Goal: Task Accomplishment & Management: Complete application form

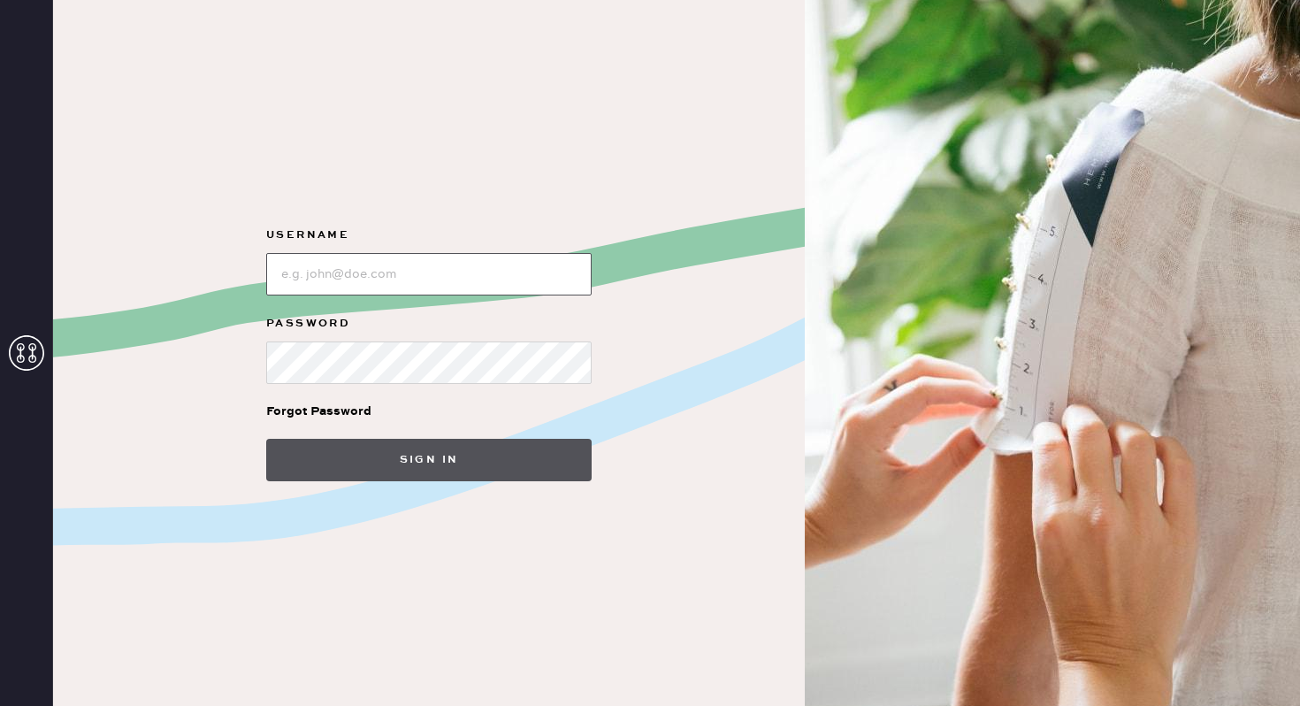
type input "reformationnorthpark"
click at [349, 444] on button "Sign in" at bounding box center [429, 460] width 326 height 42
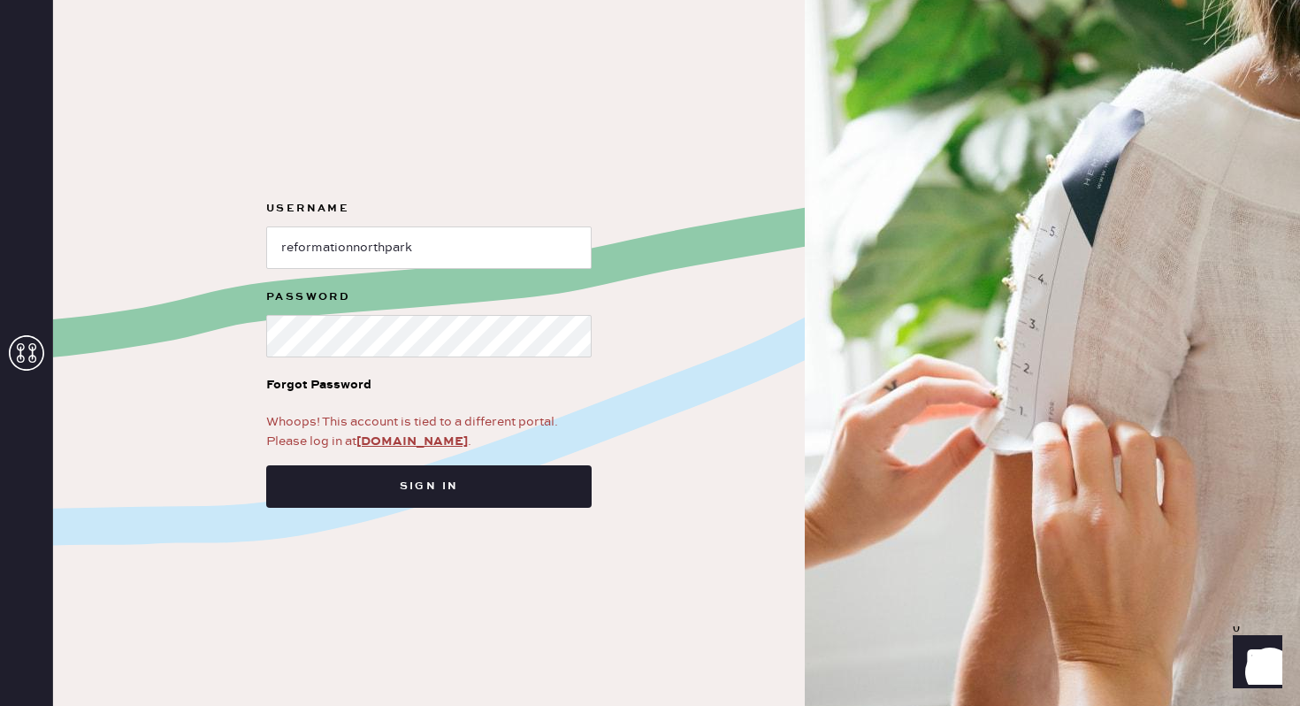
click at [32, 359] on icon at bounding box center [26, 352] width 35 height 35
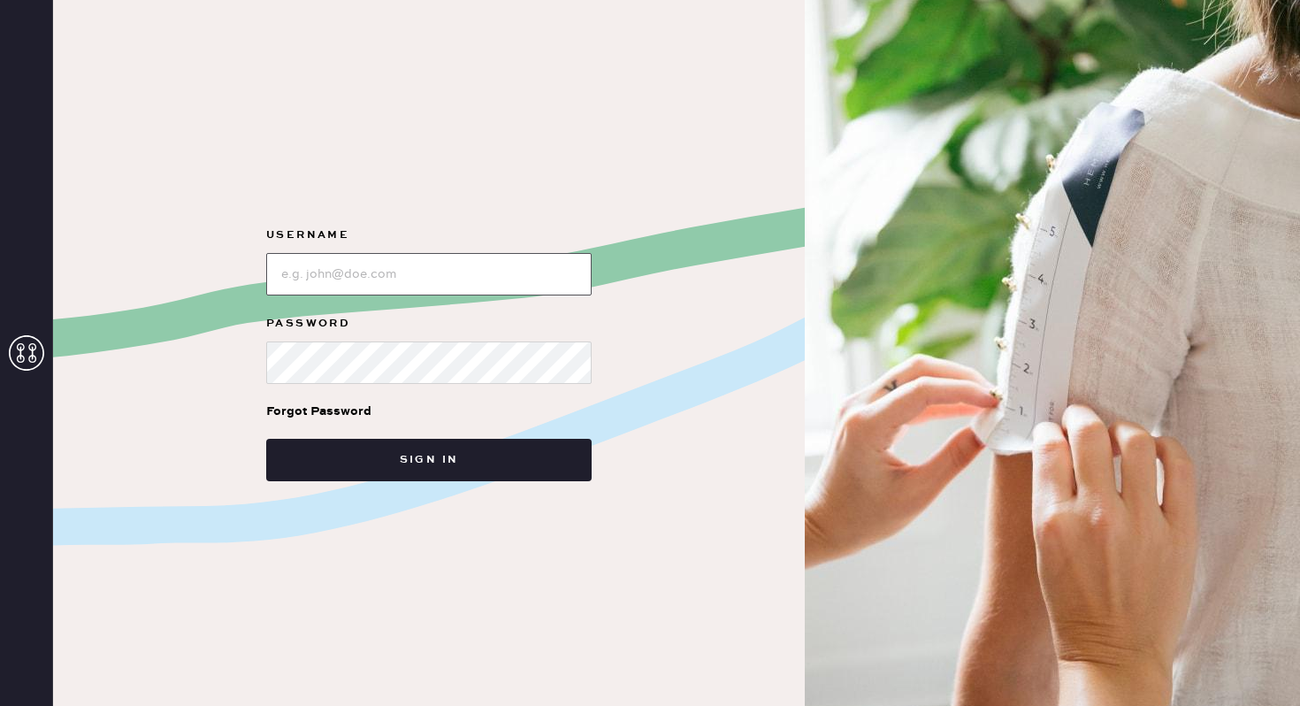
type input "reformationnorthpark"
click at [482, 410] on div "Forgot Password" at bounding box center [429, 411] width 326 height 55
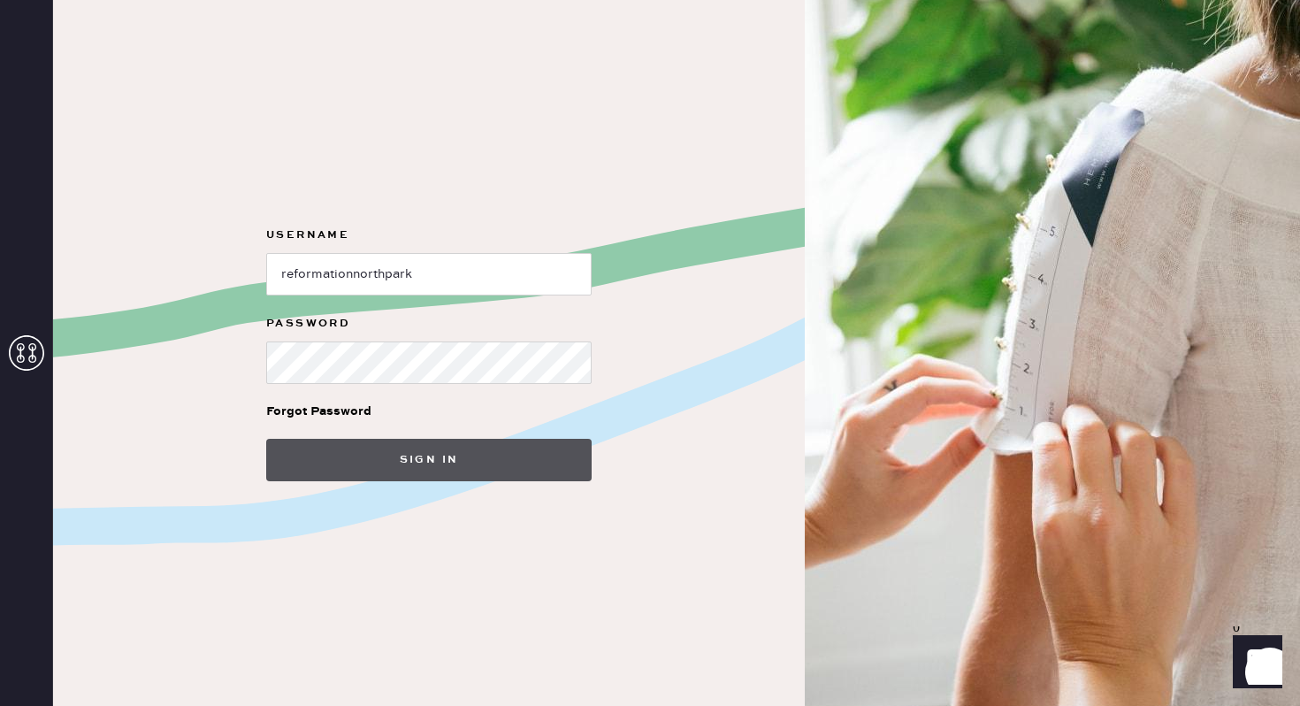
click at [479, 454] on button "Sign in" at bounding box center [429, 460] width 326 height 42
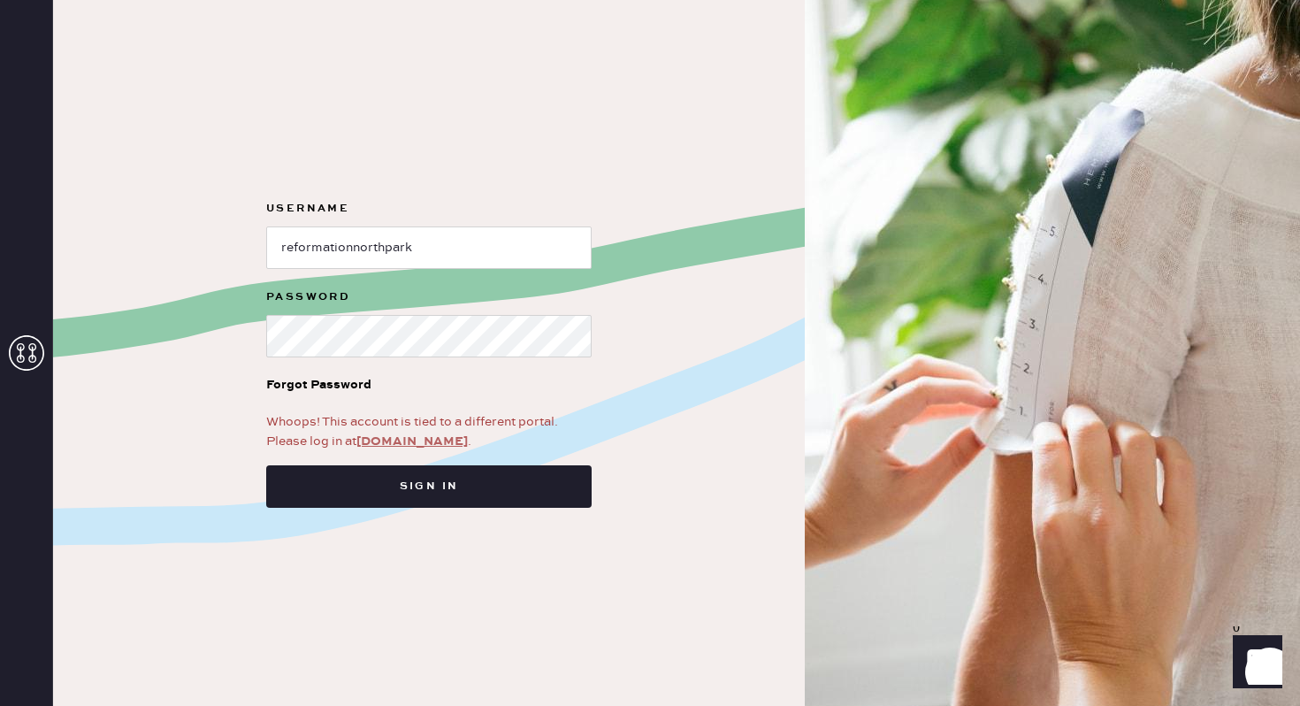
click at [441, 447] on link "[DOMAIN_NAME]" at bounding box center [411, 441] width 111 height 16
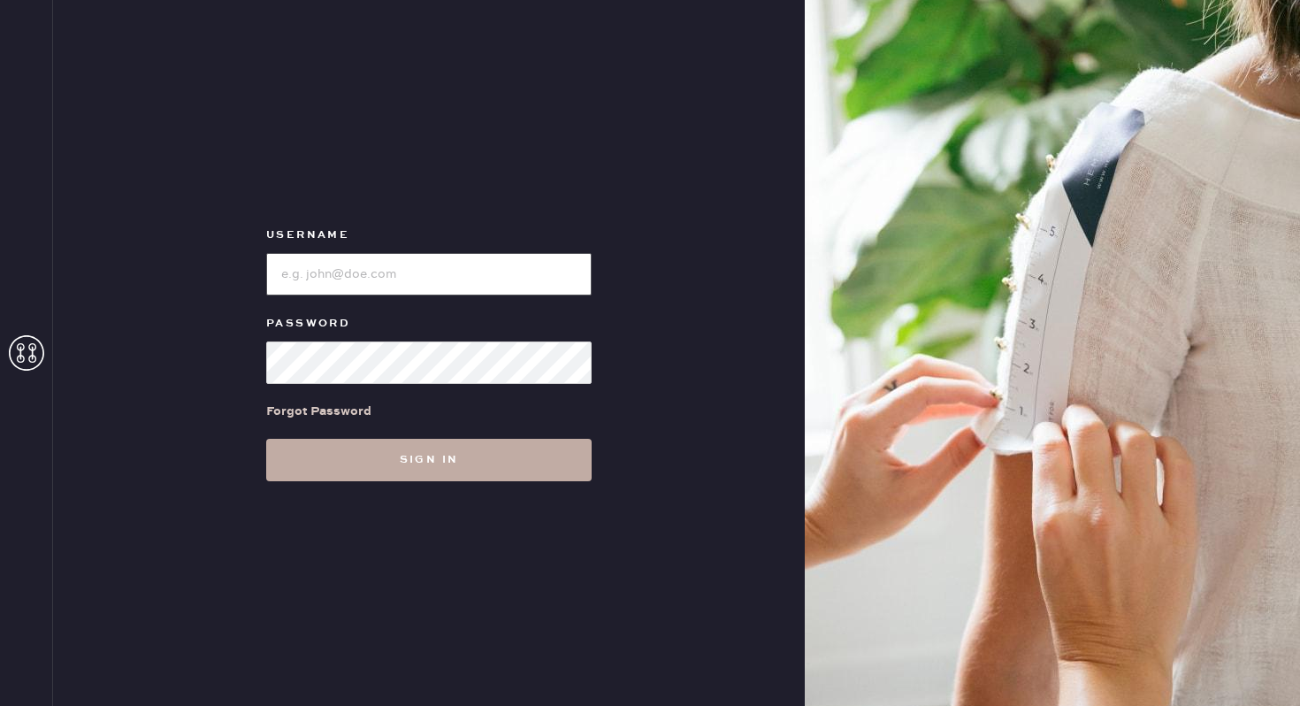
type input "reformationnorthpark"
click at [528, 460] on button "Sign in" at bounding box center [429, 460] width 326 height 42
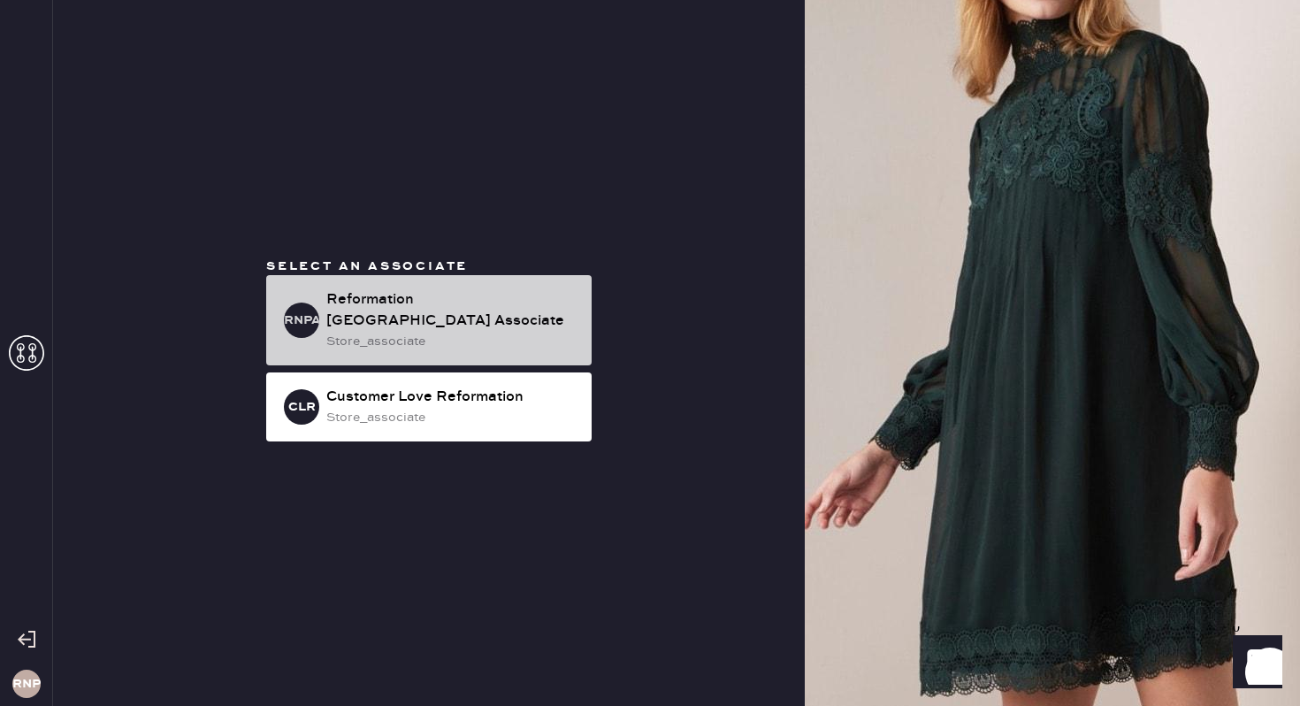
click at [496, 332] on div "store_associate" at bounding box center [451, 341] width 251 height 19
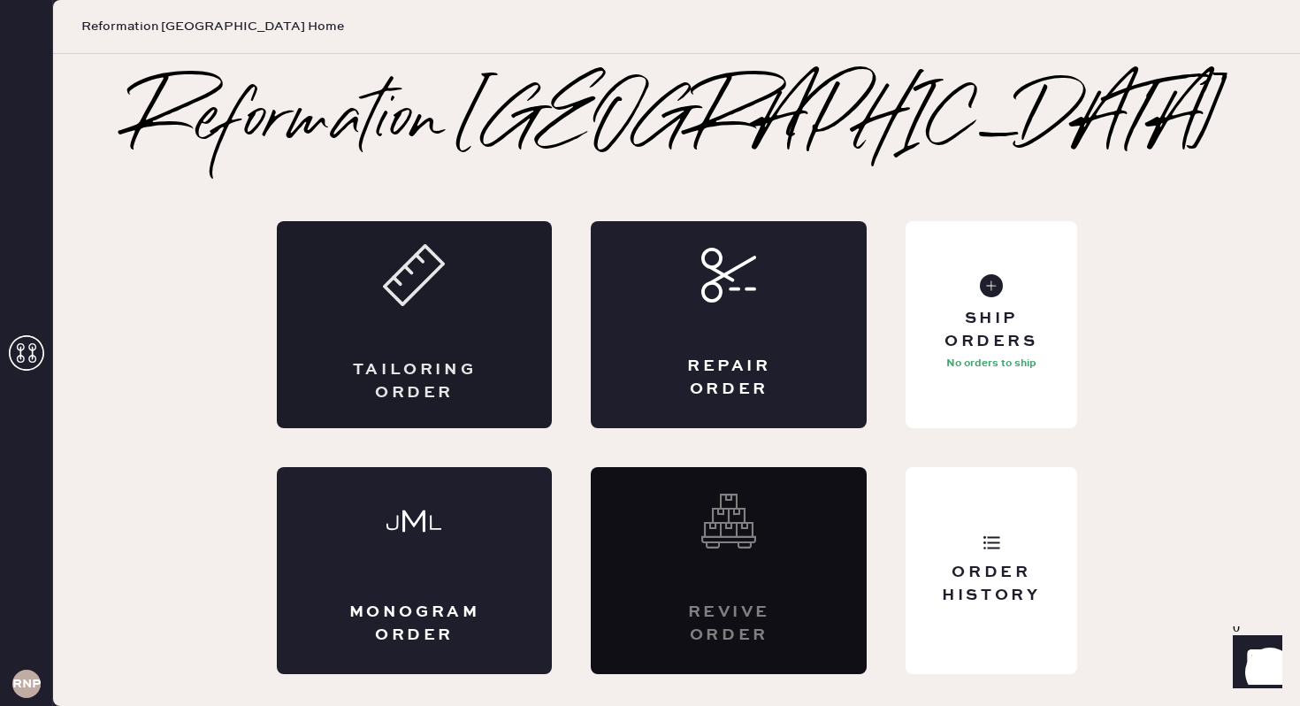
click at [450, 328] on div "Tailoring Order" at bounding box center [415, 324] width 276 height 207
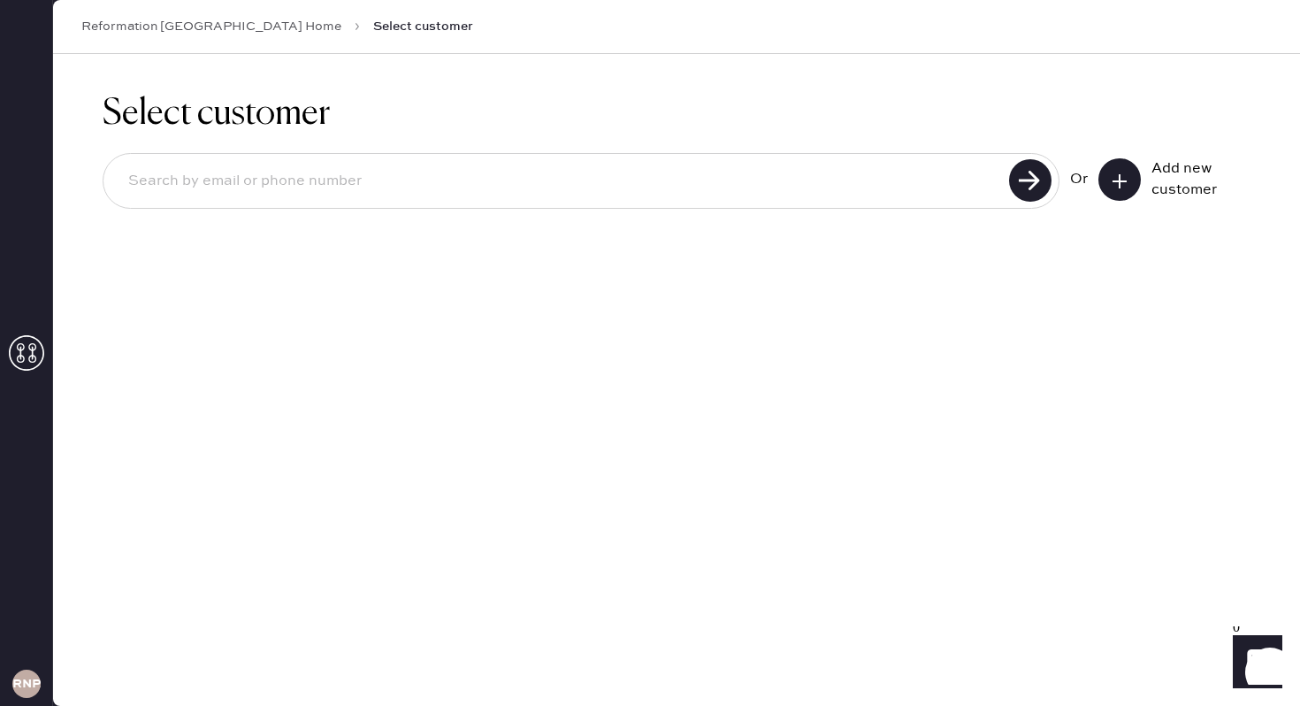
click at [444, 203] on div at bounding box center [581, 181] width 957 height 56
click at [546, 179] on input at bounding box center [559, 181] width 890 height 41
paste input "giannakate@icloud.com"
type input "giannakate@icloud.com"
click at [1042, 176] on use at bounding box center [1030, 180] width 42 height 42
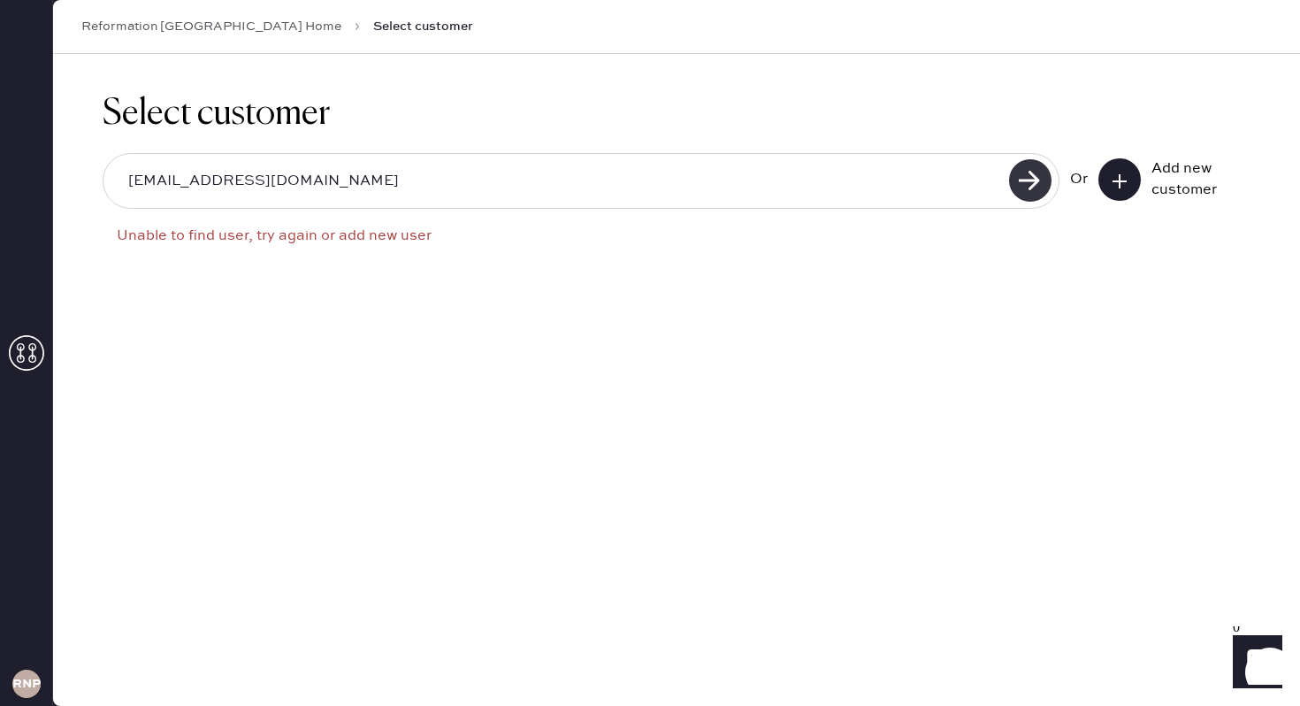
click at [1042, 176] on use at bounding box center [1030, 180] width 42 height 42
click at [1134, 187] on button at bounding box center [1120, 179] width 42 height 42
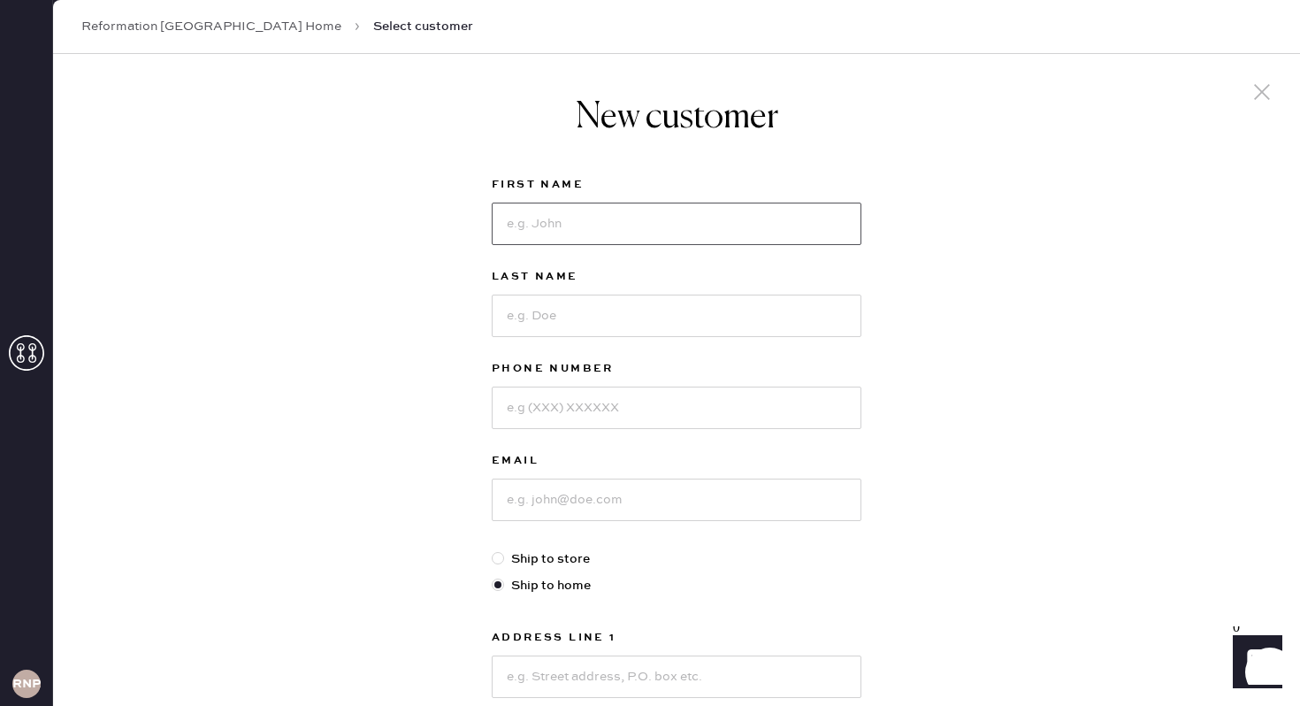
click at [682, 228] on input at bounding box center [677, 224] width 370 height 42
click at [540, 495] on input at bounding box center [677, 500] width 370 height 42
paste input "giannakate@icloud.com"
type input "giannakate@icloud.com"
click at [596, 239] on input at bounding box center [677, 224] width 370 height 42
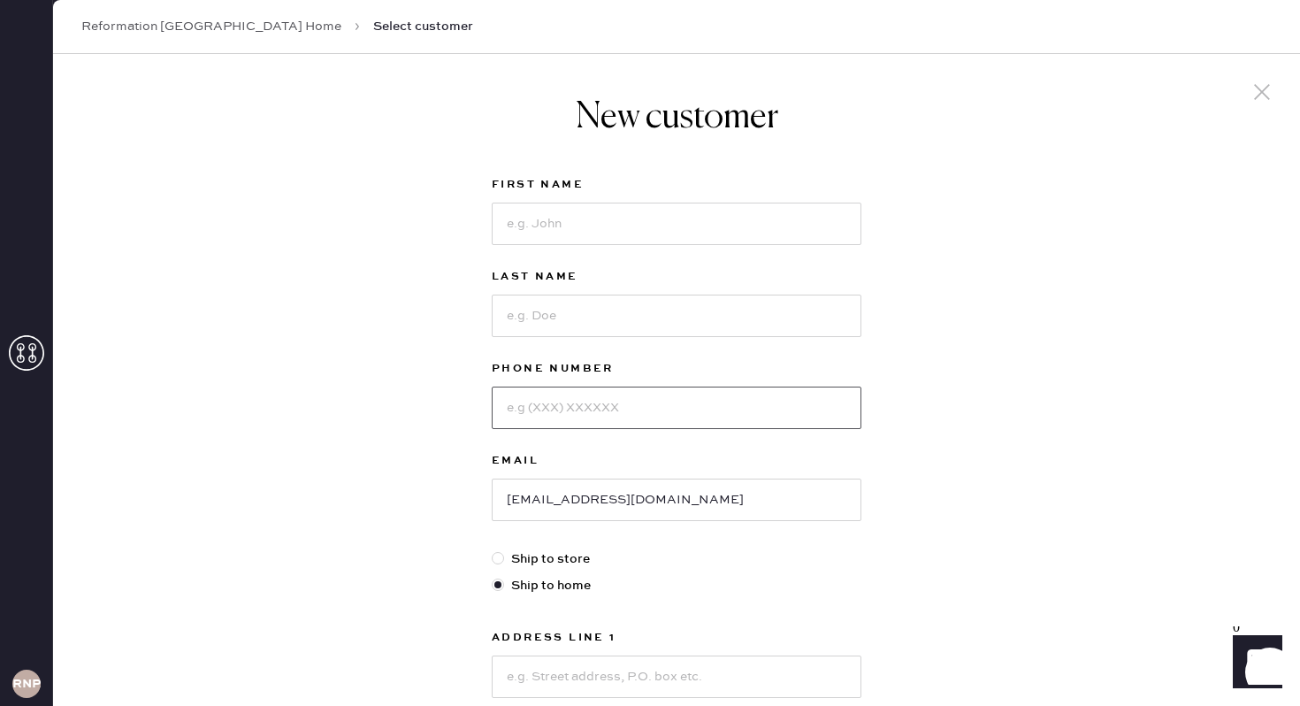
click at [580, 409] on input at bounding box center [677, 408] width 370 height 42
paste input "+19784127773"
type input "+19784127773"
click at [578, 227] on input at bounding box center [677, 224] width 370 height 42
click at [522, 317] on input at bounding box center [677, 316] width 370 height 42
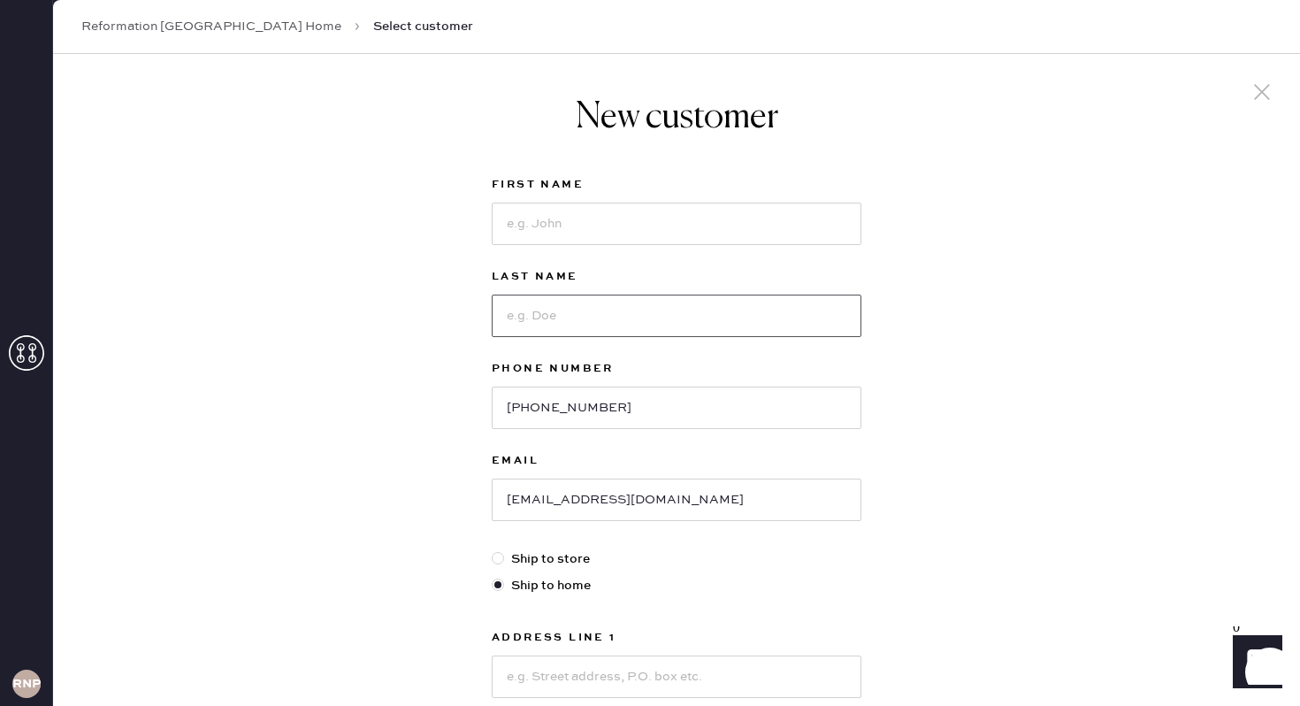
paste input "Ferace"
type input "Ferace"
click at [686, 218] on input at bounding box center [677, 224] width 370 height 42
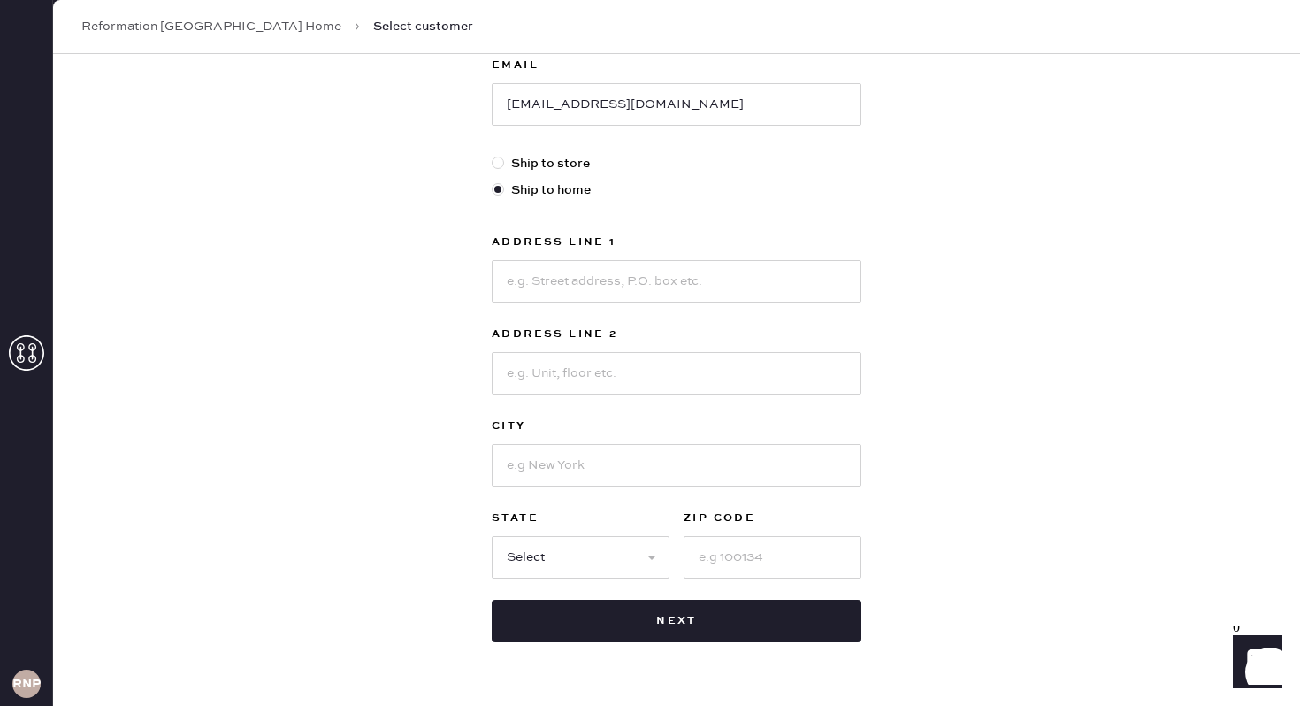
scroll to position [445, 0]
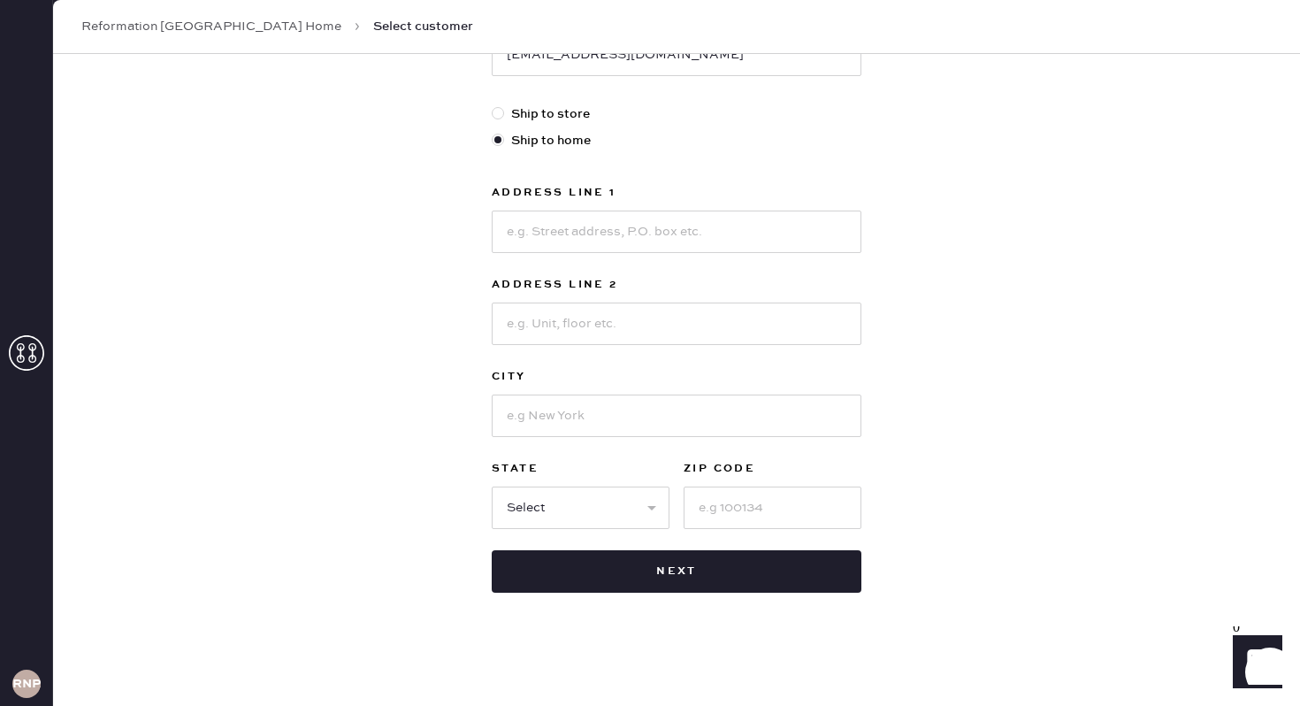
type input "Gianna"
click at [654, 225] on input at bounding box center [677, 232] width 370 height 42
type input "3140 Dyer St"
click at [617, 335] on input at bounding box center [677, 324] width 370 height 42
type input "PO 2261"
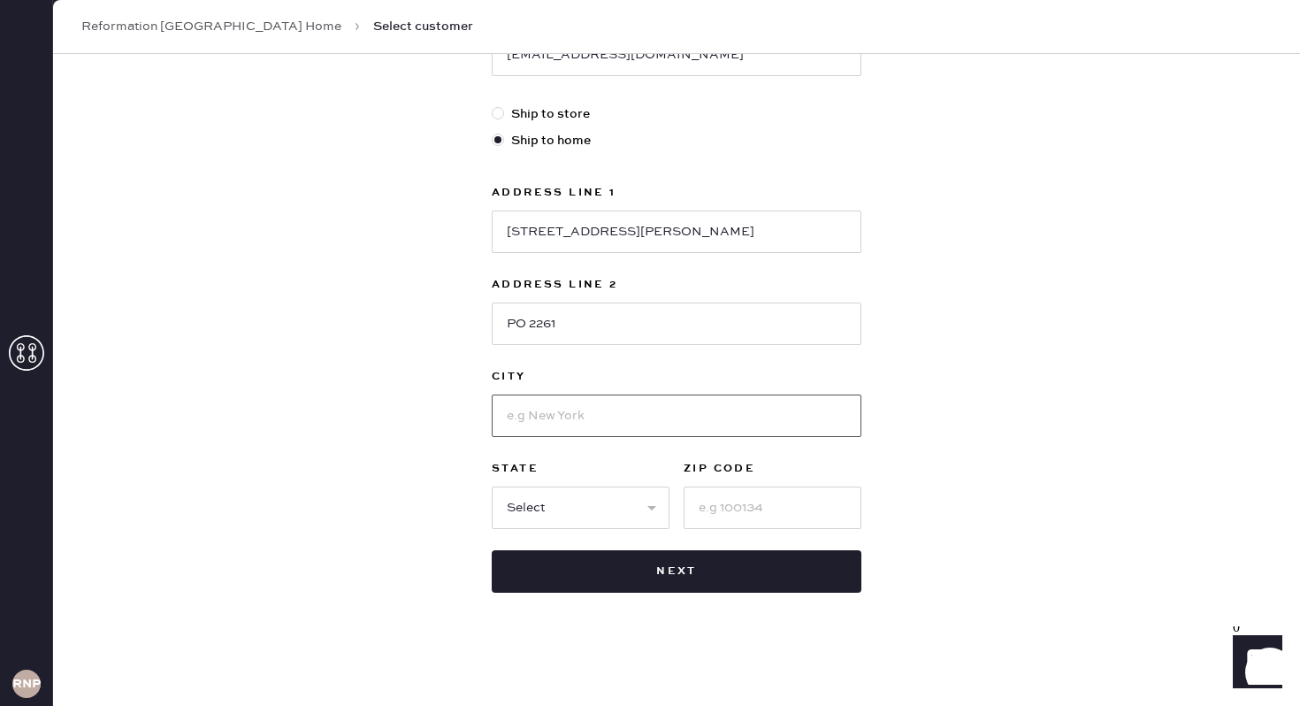
click at [548, 418] on input at bounding box center [677, 416] width 370 height 42
type input "Dallas"
click at [525, 497] on select "Select AK AL AR AZ CA CO CT DC DE FL GA HI IA ID IL IN KS KY LA MA MD ME MI MN …" at bounding box center [581, 508] width 178 height 42
click at [750, 499] on input at bounding box center [773, 508] width 178 height 42
type input "75275"
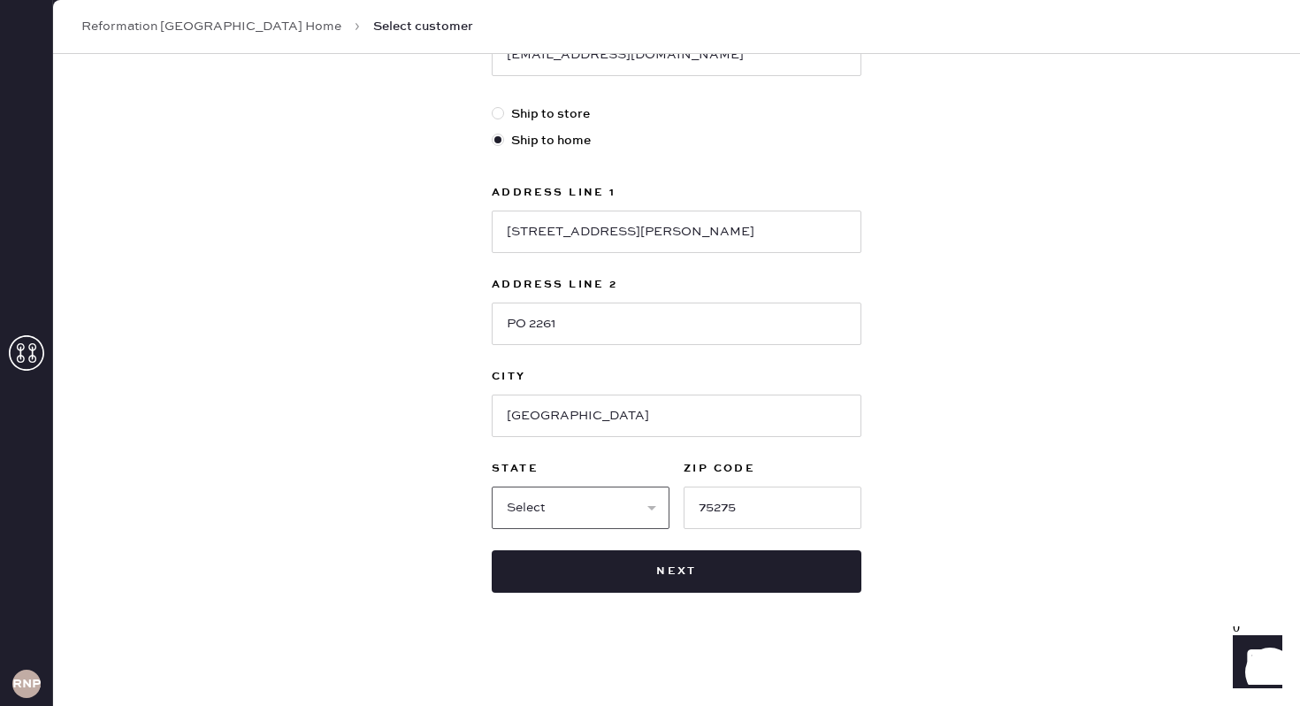
click at [565, 506] on select "Select AK AL AR AZ CA CO CT DC DE FL GA HI IA ID IL IN KS KY LA MA MD ME MI MN …" at bounding box center [581, 508] width 178 height 42
select select "TX"
click at [492, 487] on select "Select AK AL AR AZ CA CO CT DC DE FL GA HI IA ID IL IN KS KY LA MA MD ME MI MN …" at bounding box center [581, 508] width 178 height 42
click at [1009, 421] on div "New customer First Name Gianna Last Name Ferace Phone Number +19784127773 Email…" at bounding box center [676, 157] width 1247 height 1097
click at [525, 323] on input "PO 2261" at bounding box center [677, 324] width 370 height 42
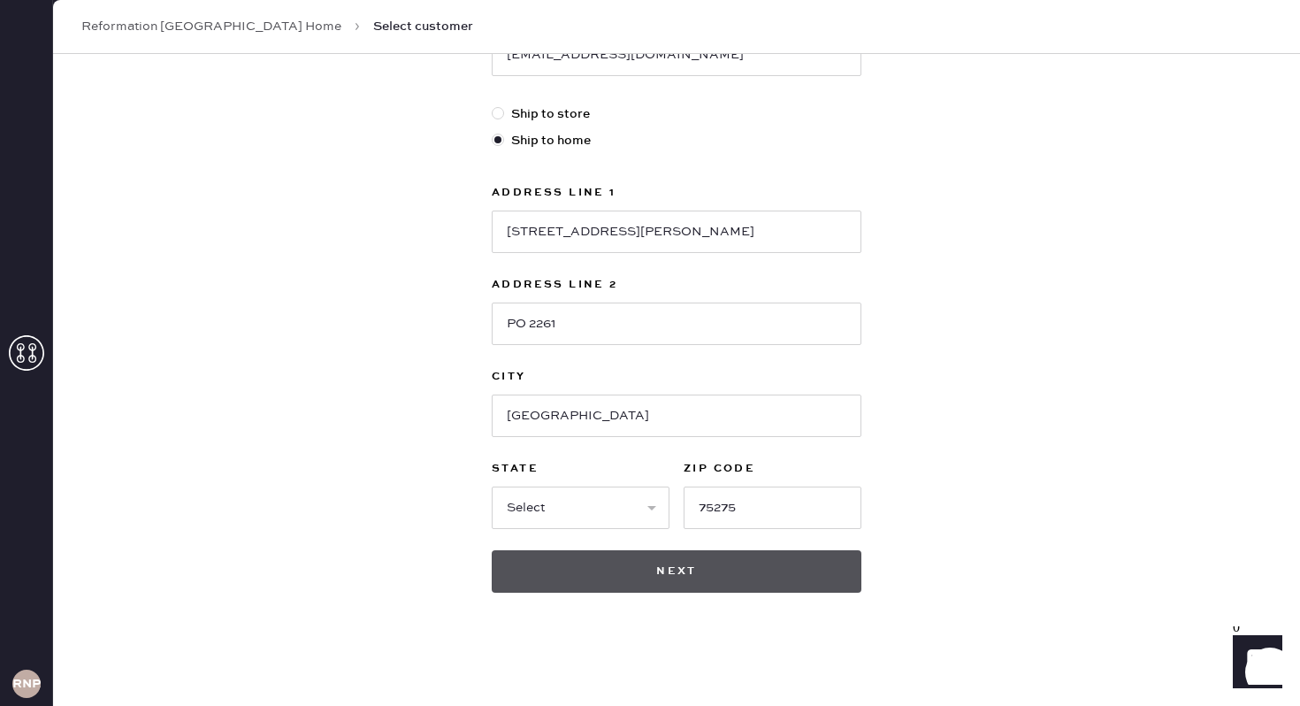
click at [758, 588] on button "Next" at bounding box center [677, 571] width 370 height 42
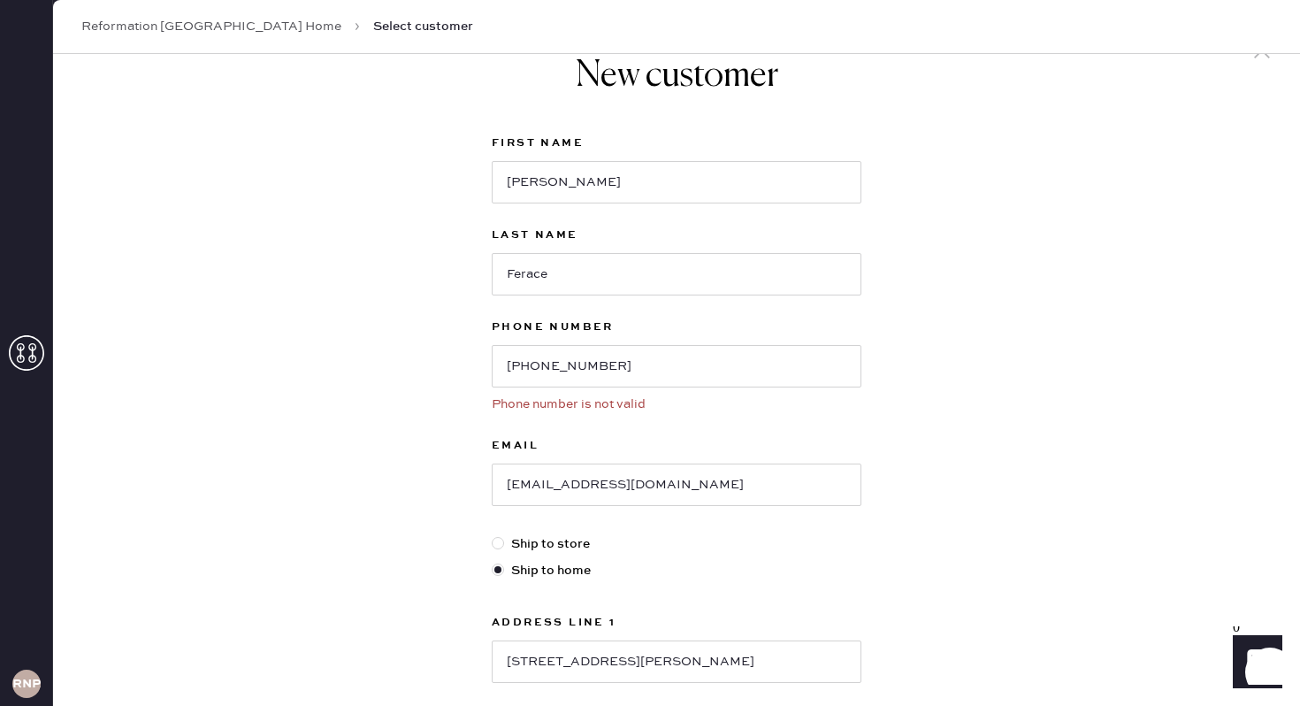
scroll to position [0, 0]
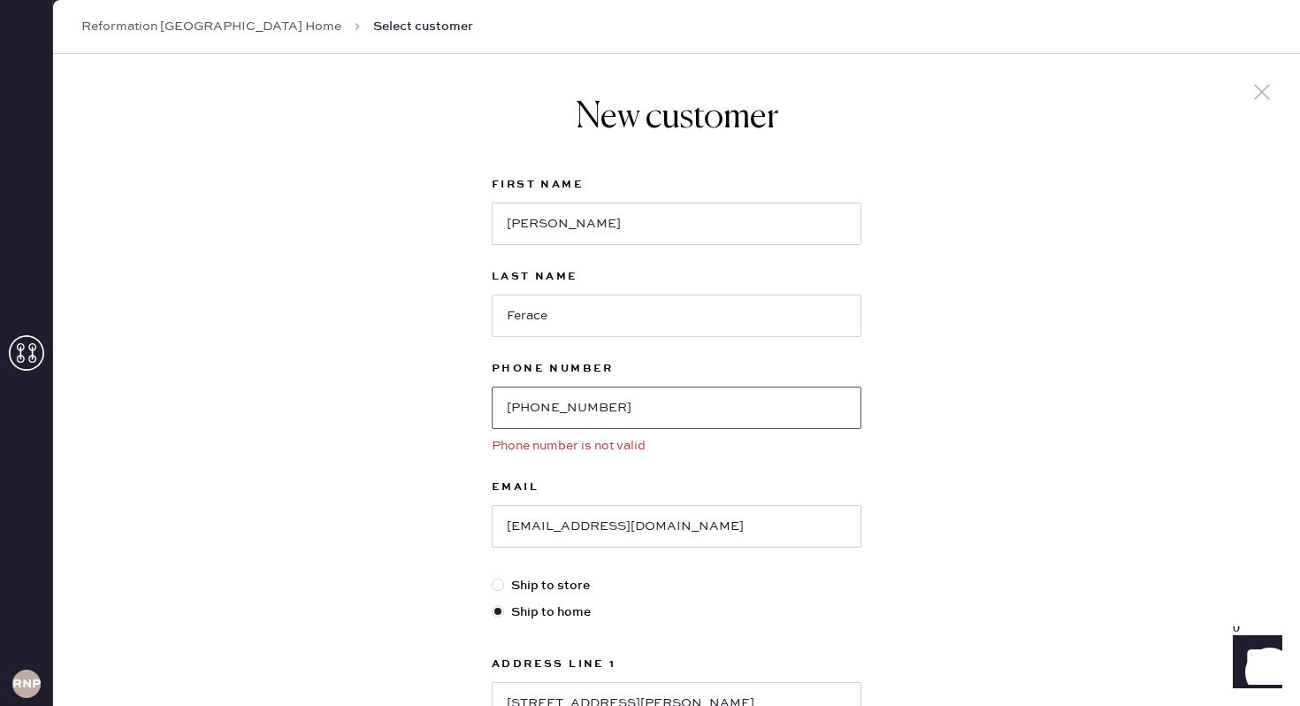
click at [524, 405] on input "+19784127773" at bounding box center [677, 408] width 370 height 42
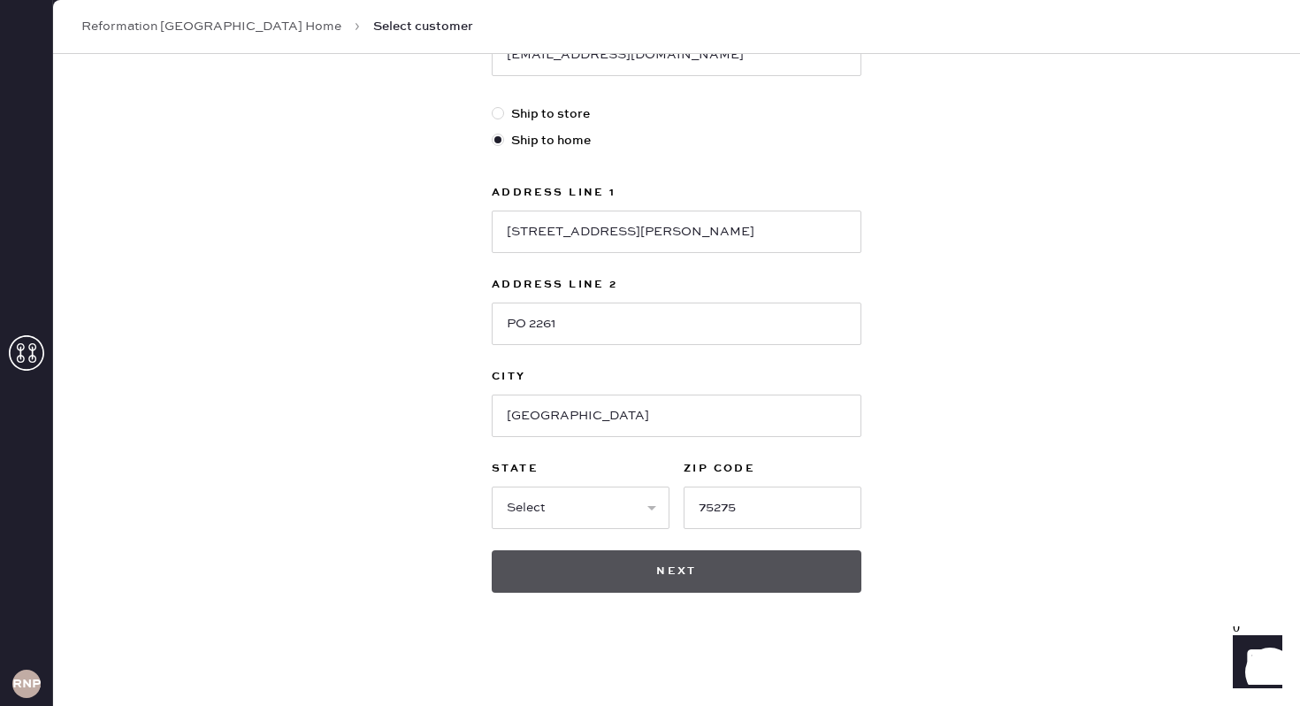
type input "9784127773"
click at [708, 588] on button "Next" at bounding box center [677, 571] width 370 height 42
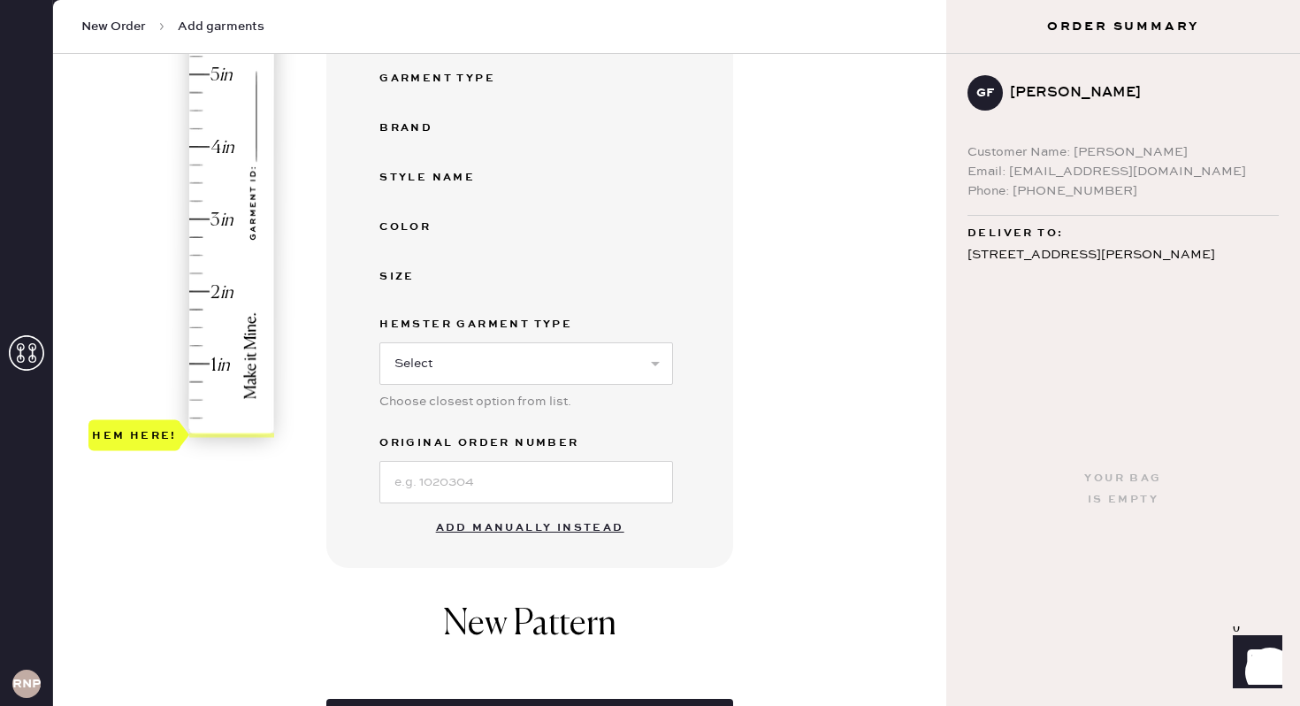
scroll to position [344, 0]
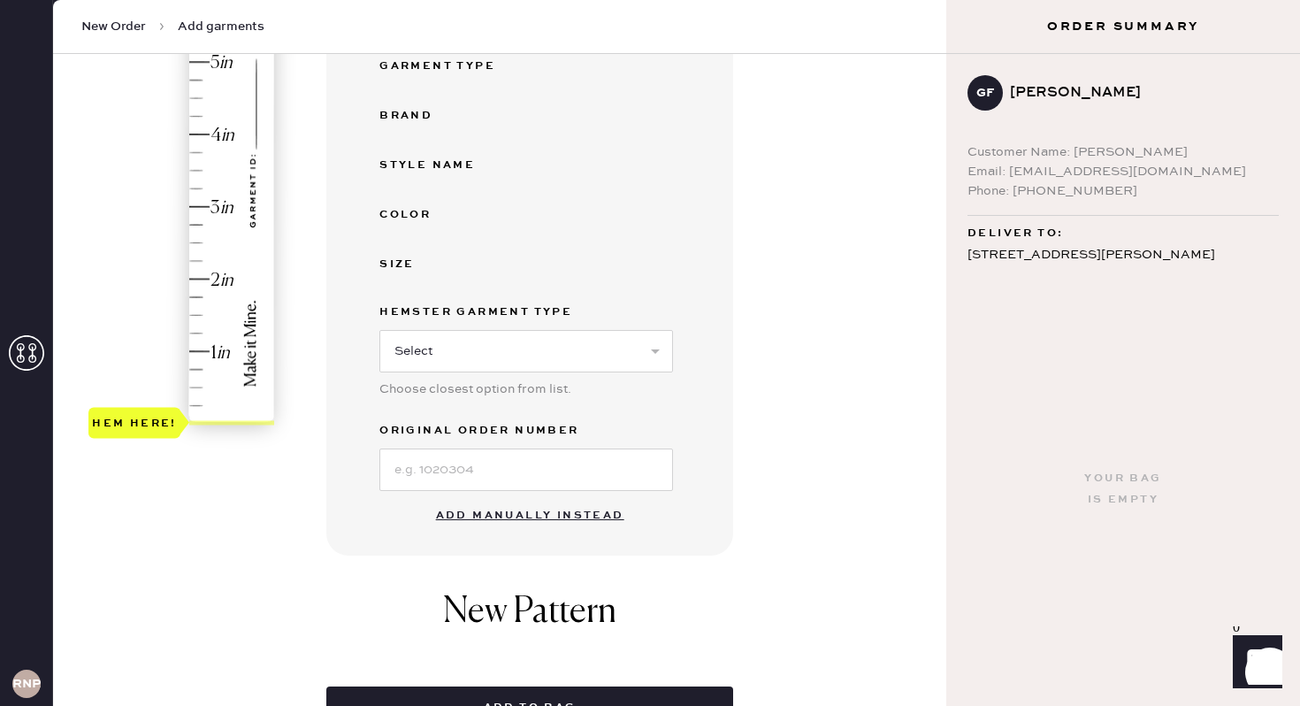
click at [483, 515] on button "Add manually instead" at bounding box center [530, 515] width 210 height 35
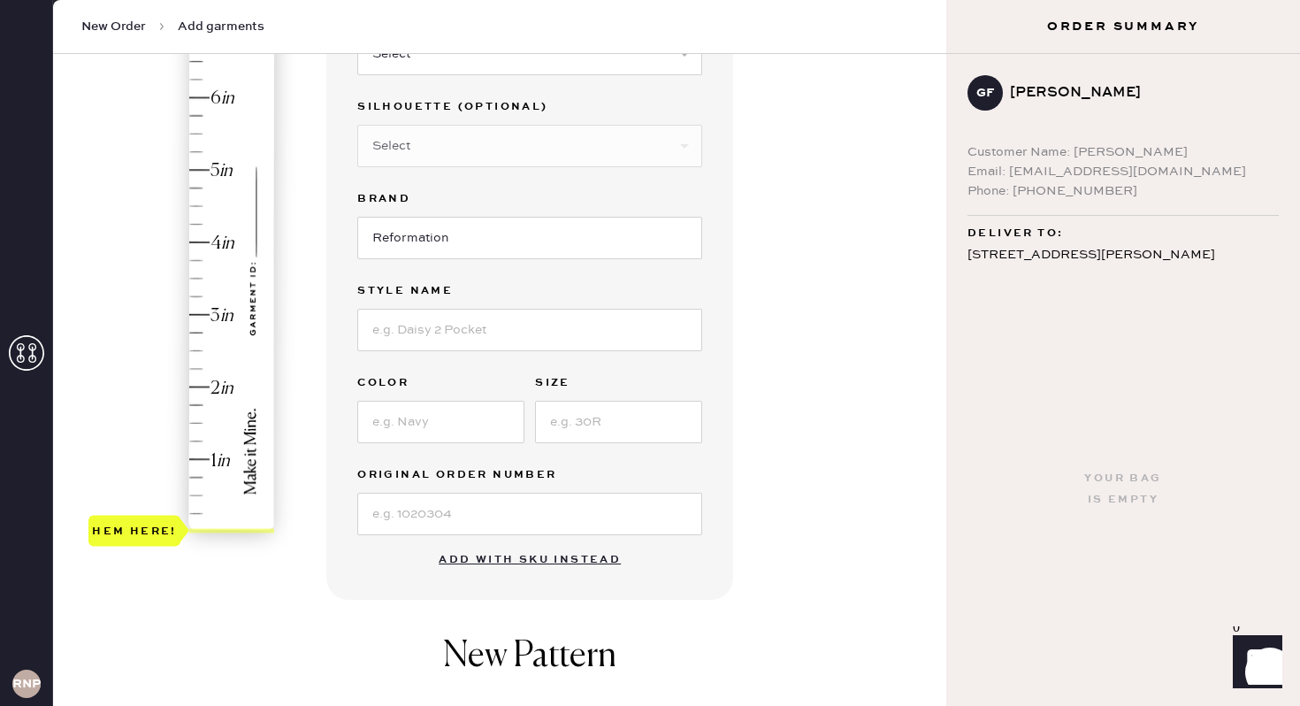
scroll to position [54, 0]
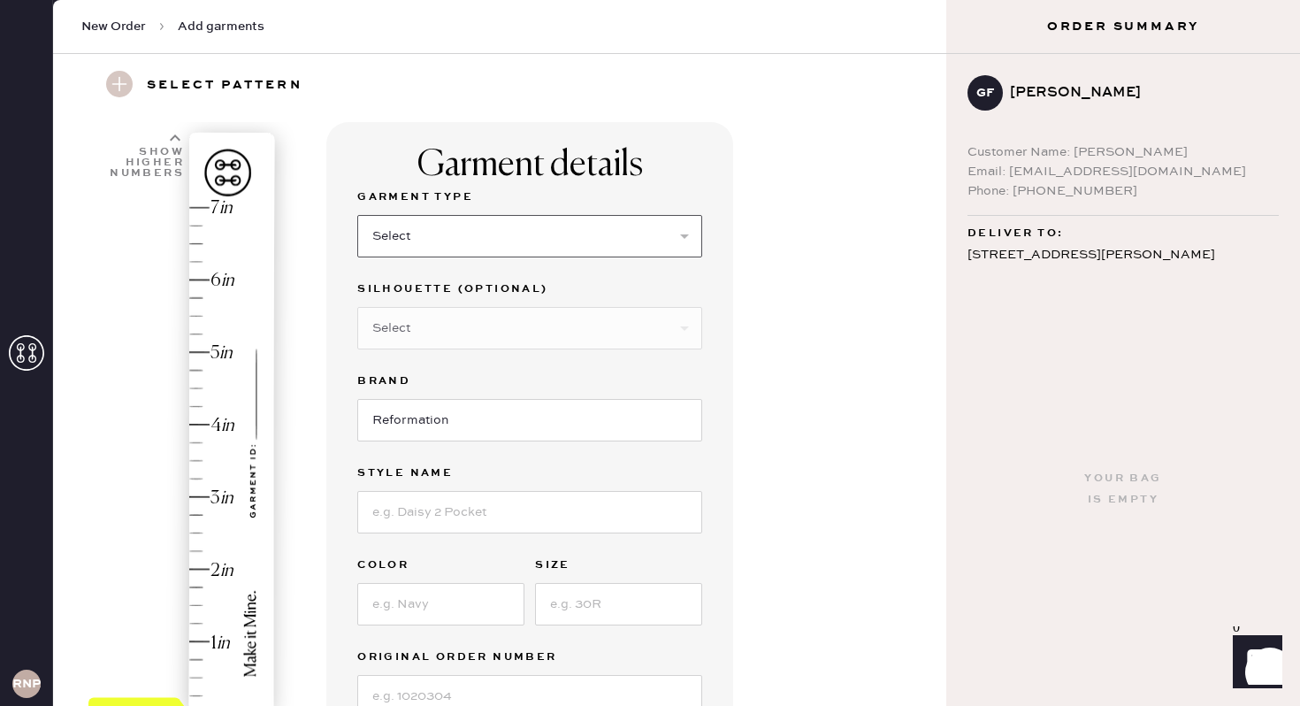
click at [468, 238] on select "Select Basic Skirt Jeans Leggings Pants Shorts Basic Sleeved Dress Basic Sleeve…" at bounding box center [529, 236] width 345 height 42
select select "2"
click at [357, 215] on select "Select Basic Skirt Jeans Leggings Pants Shorts Basic Sleeved Dress Basic Sleeve…" at bounding box center [529, 236] width 345 height 42
click at [441, 332] on select "Select Shorts Cropped Flare Boot Cut Straight Skinny Other" at bounding box center [529, 328] width 345 height 42
select select "5"
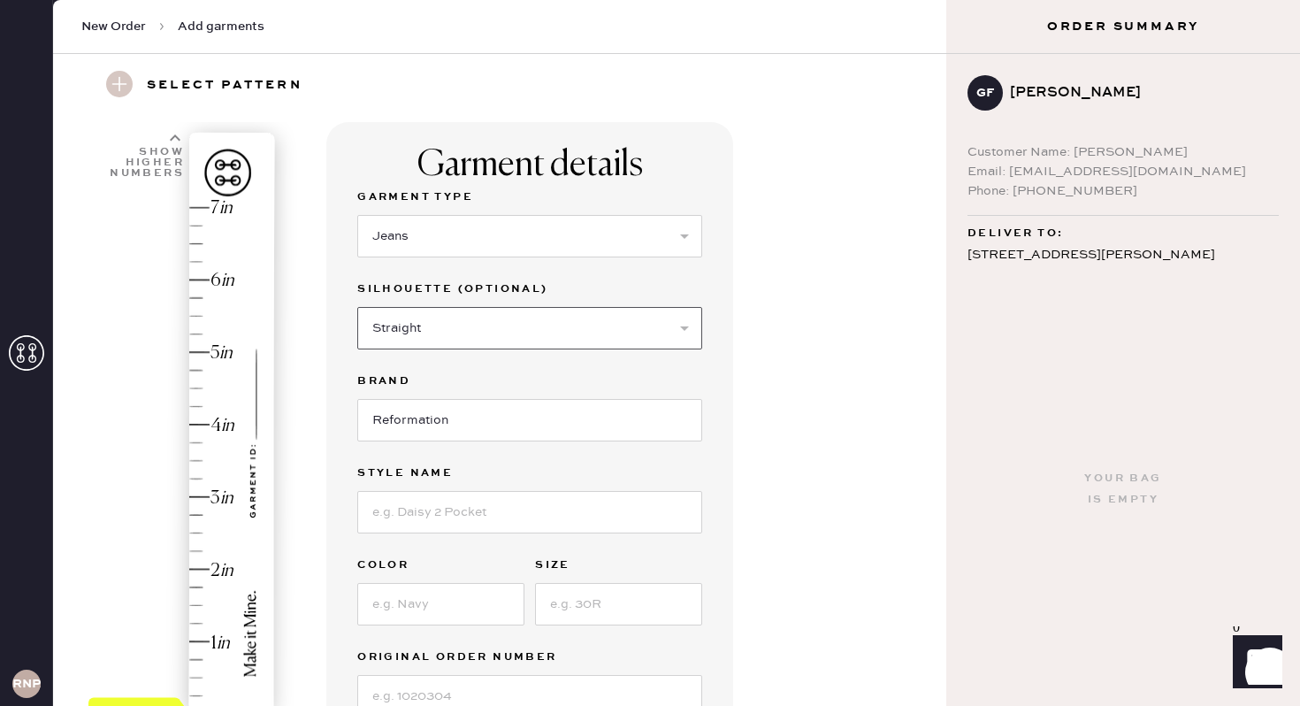
click at [357, 307] on select "Select Shorts Cropped Flare Boot Cut Straight Skinny Other" at bounding box center [529, 328] width 345 height 42
click at [412, 512] on input at bounding box center [529, 512] width 345 height 42
type input "Cary Low Rise Slouchy Wide Leg Jeans"
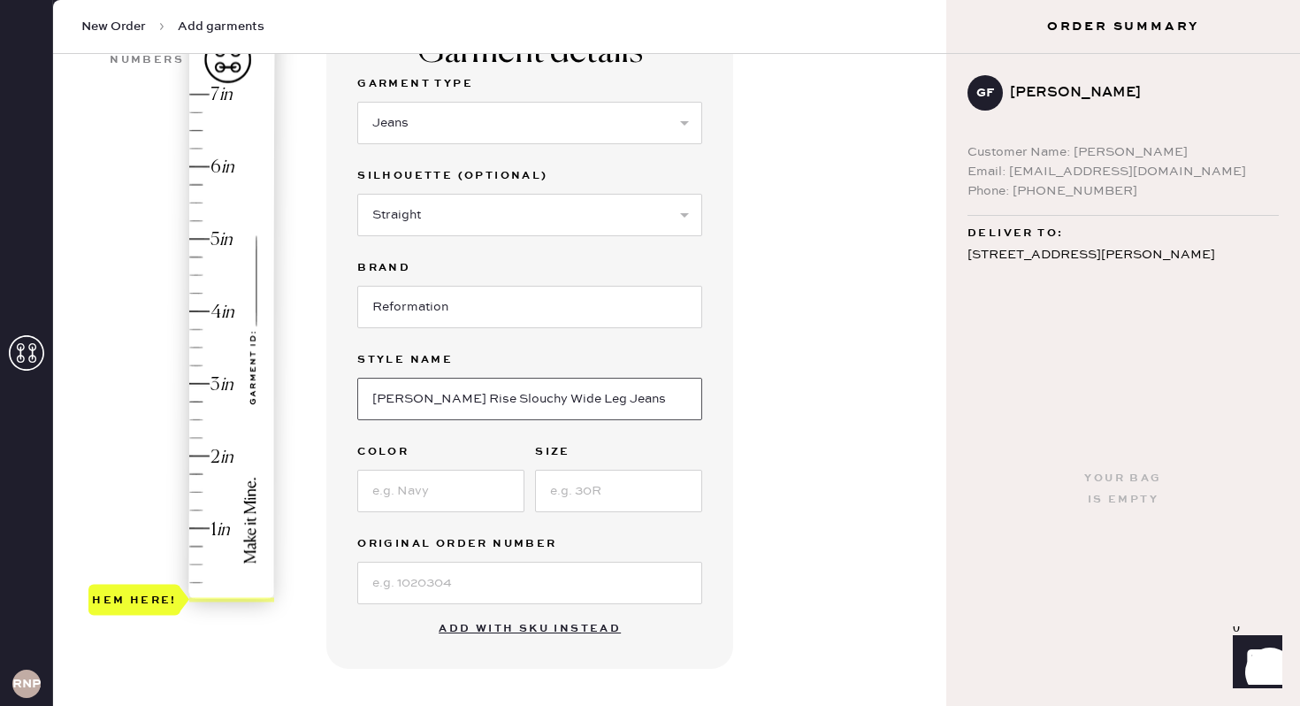
scroll to position [188, 0]
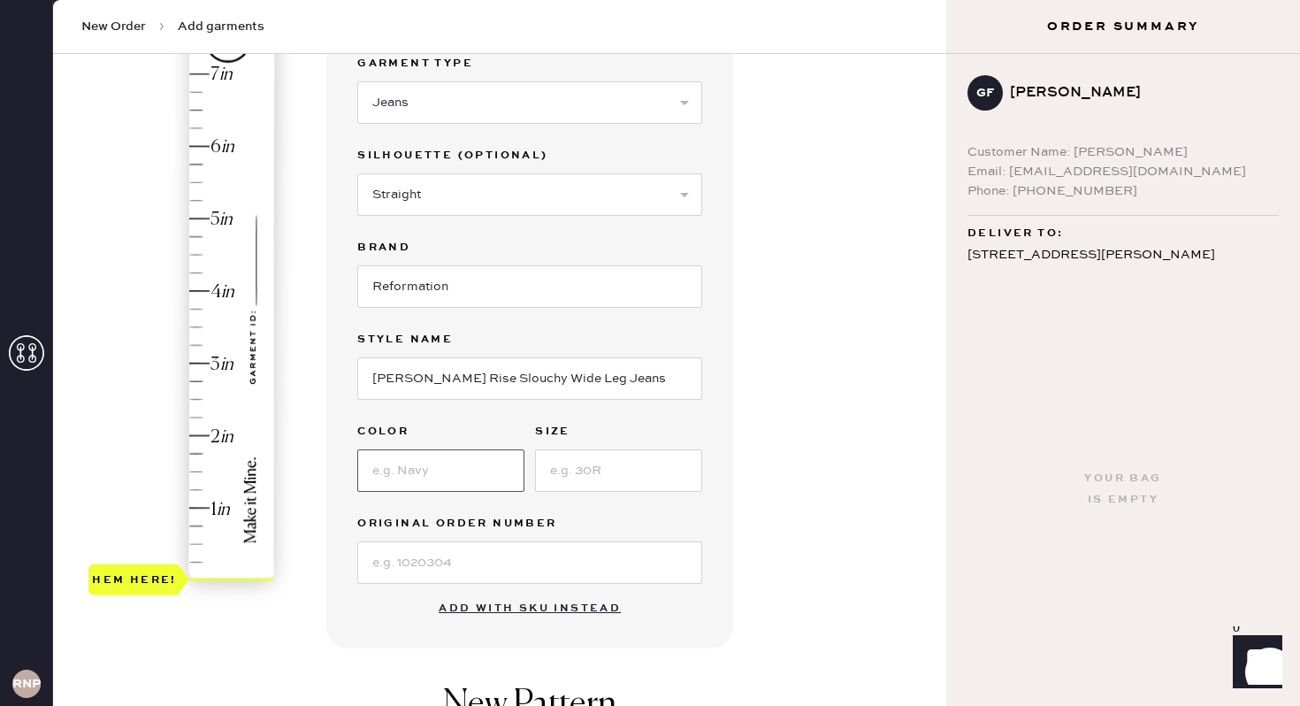
click at [436, 463] on input at bounding box center [440, 470] width 167 height 42
type input "Cleary"
click at [626, 476] on input at bounding box center [618, 470] width 167 height 42
type input "29"
click at [564, 559] on input at bounding box center [529, 562] width 345 height 42
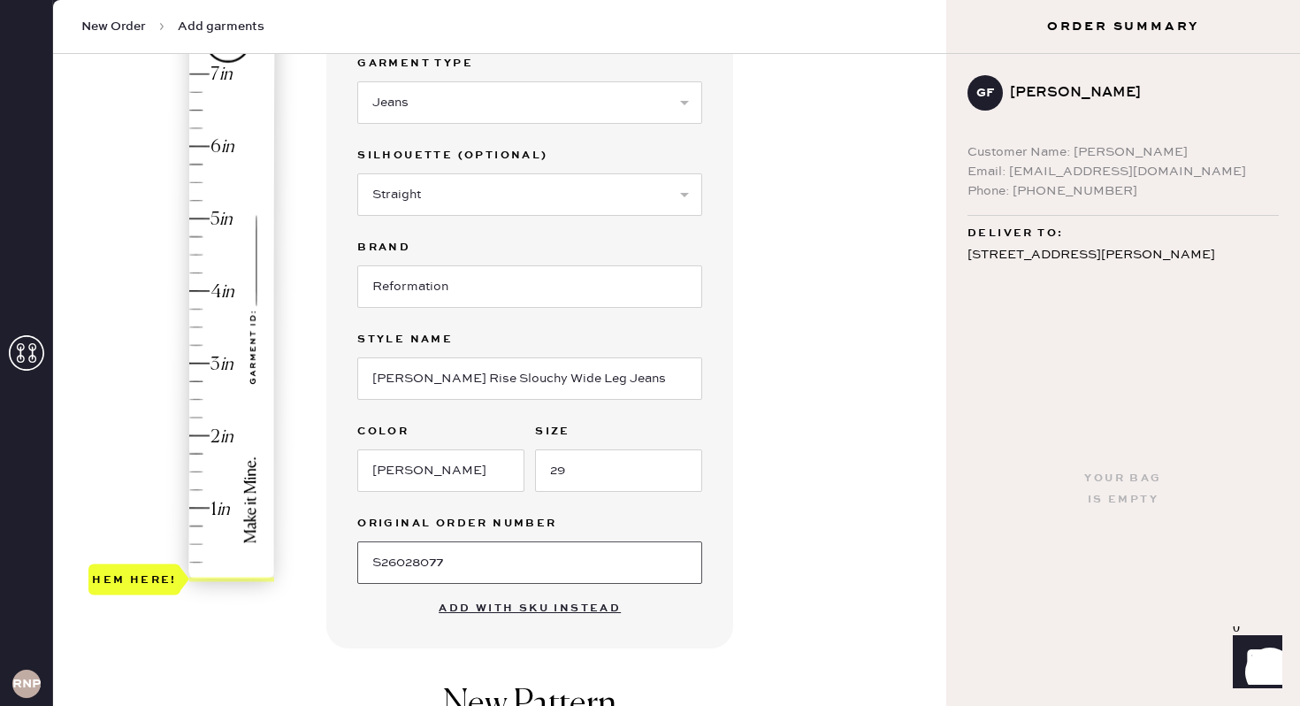
type input "S26028077"
click at [734, 525] on div "Garment details Garment Type Select Basic Skirt Jeans Leggings Pants Shorts Bas…" at bounding box center [629, 491] width 606 height 1005
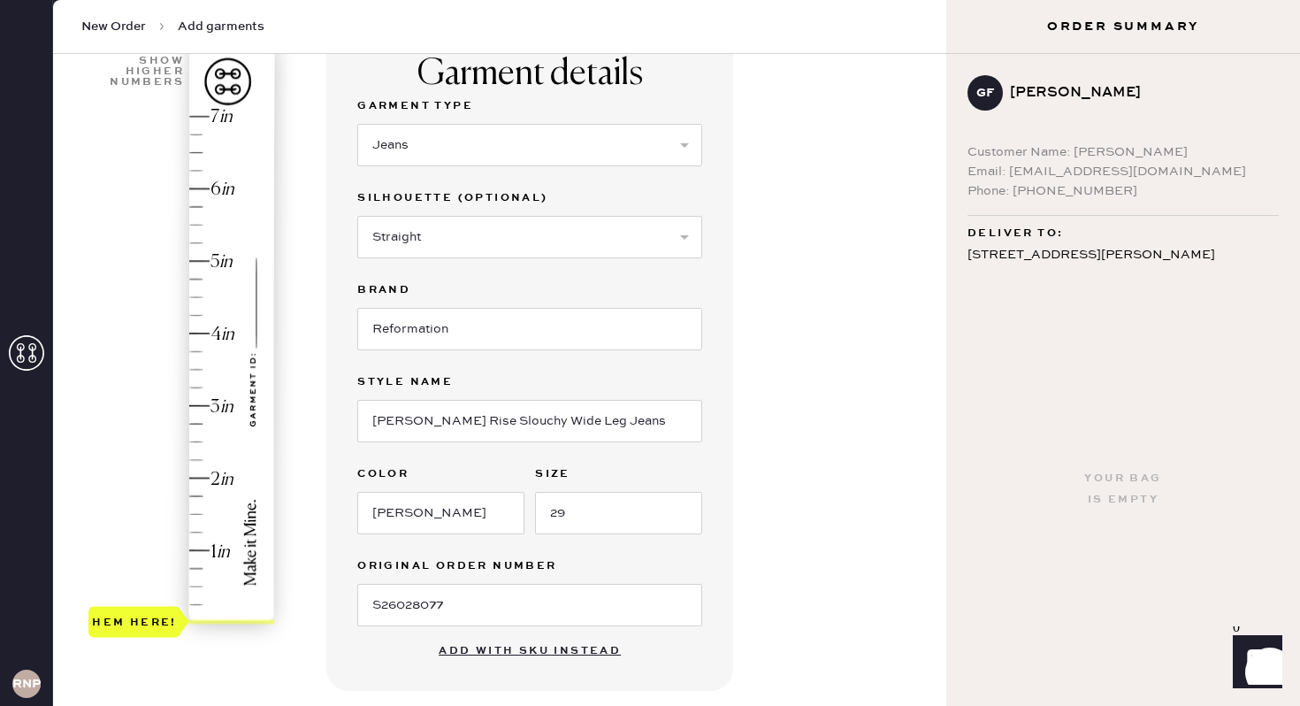
scroll to position [131, 0]
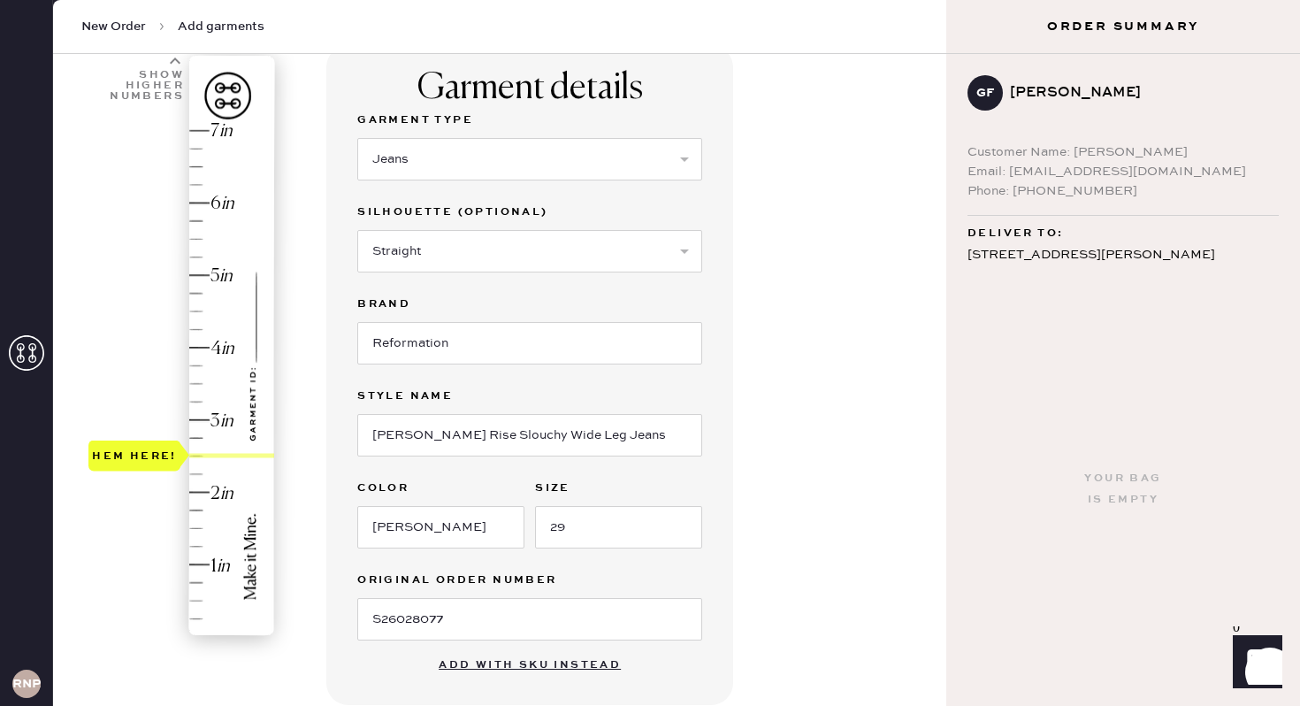
drag, startPoint x: 119, startPoint y: 632, endPoint x: 145, endPoint y: 465, distance: 169.3
click at [145, 465] on div "Hem here!" at bounding box center [134, 456] width 92 height 31
click at [125, 172] on div "Hem here!" at bounding box center [182, 384] width 188 height 522
drag, startPoint x: 225, startPoint y: 168, endPoint x: 229, endPoint y: 245, distance: 77.1
click at [229, 245] on div "Hem here!" at bounding box center [182, 384] width 188 height 522
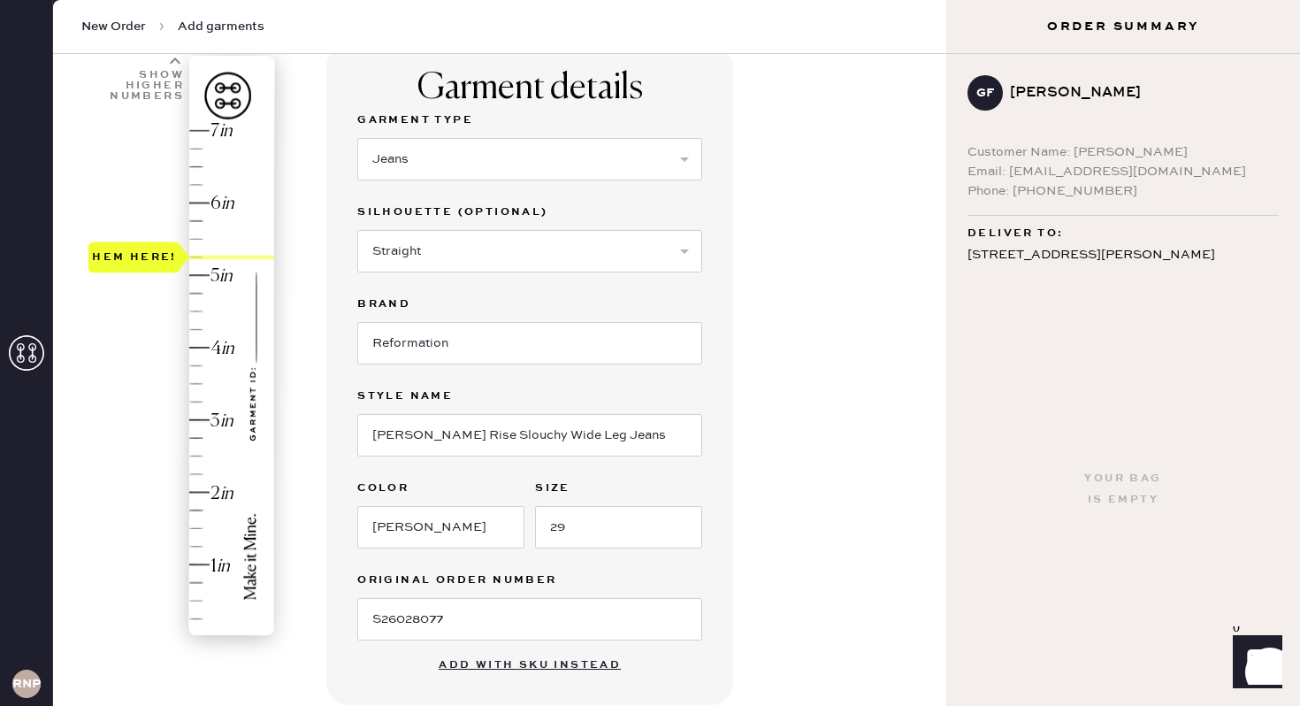
drag, startPoint x: 227, startPoint y: 237, endPoint x: 225, endPoint y: 255, distance: 17.9
click at [225, 255] on div at bounding box center [231, 257] width 85 height 4
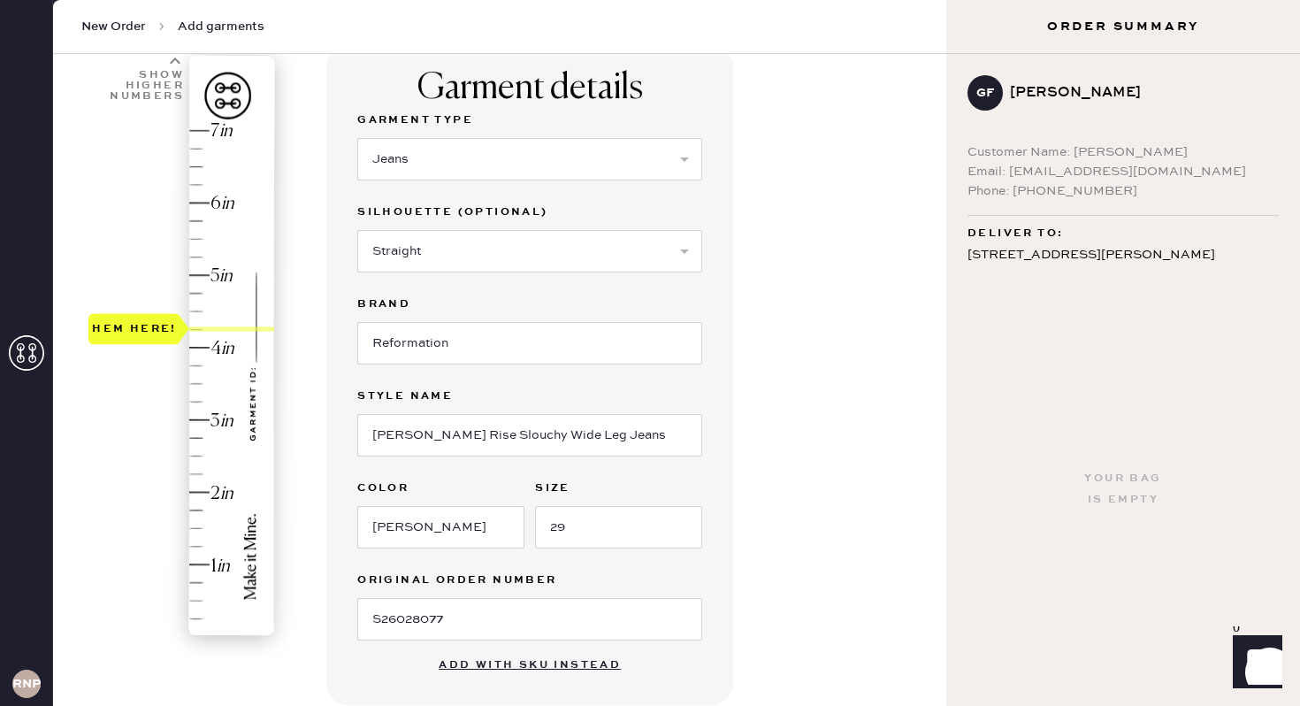
click at [143, 336] on div "Hem here!" at bounding box center [182, 384] width 188 height 522
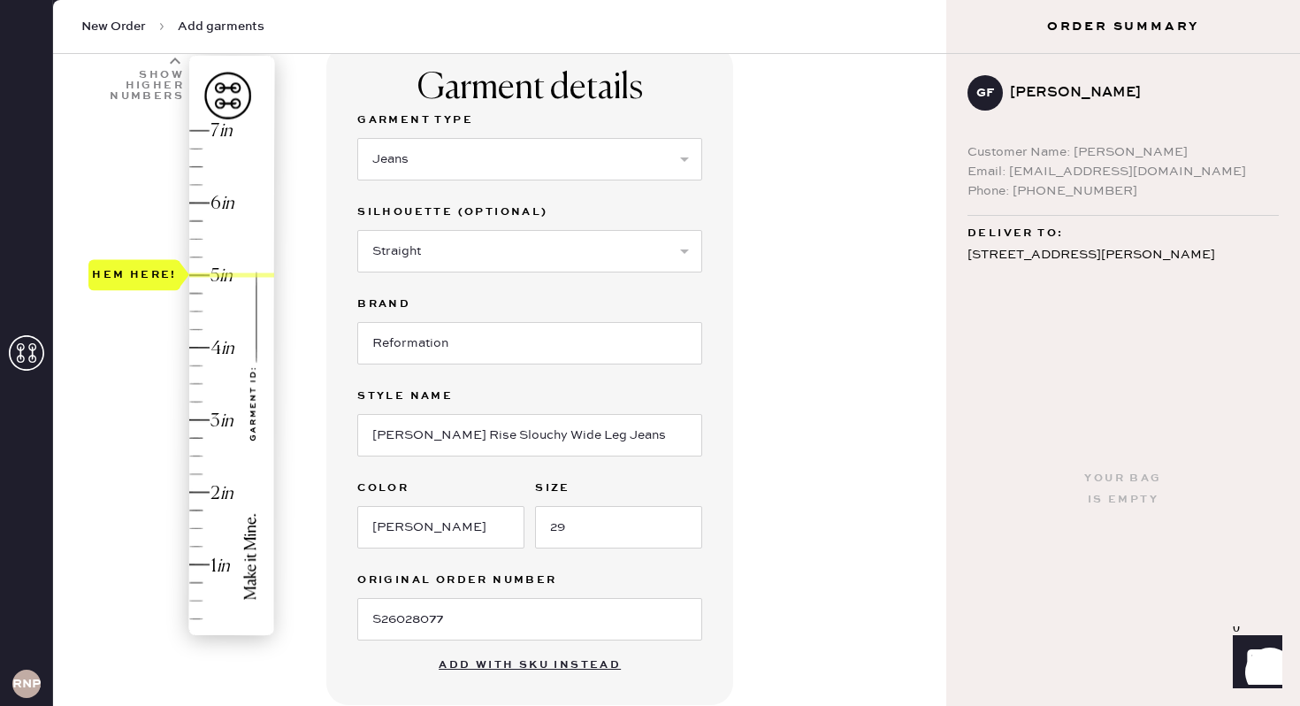
type input "5.25"
drag, startPoint x: 143, startPoint y: 336, endPoint x: 150, endPoint y: 264, distance: 72.0
click at [150, 264] on div "Hem here!" at bounding box center [134, 257] width 85 height 21
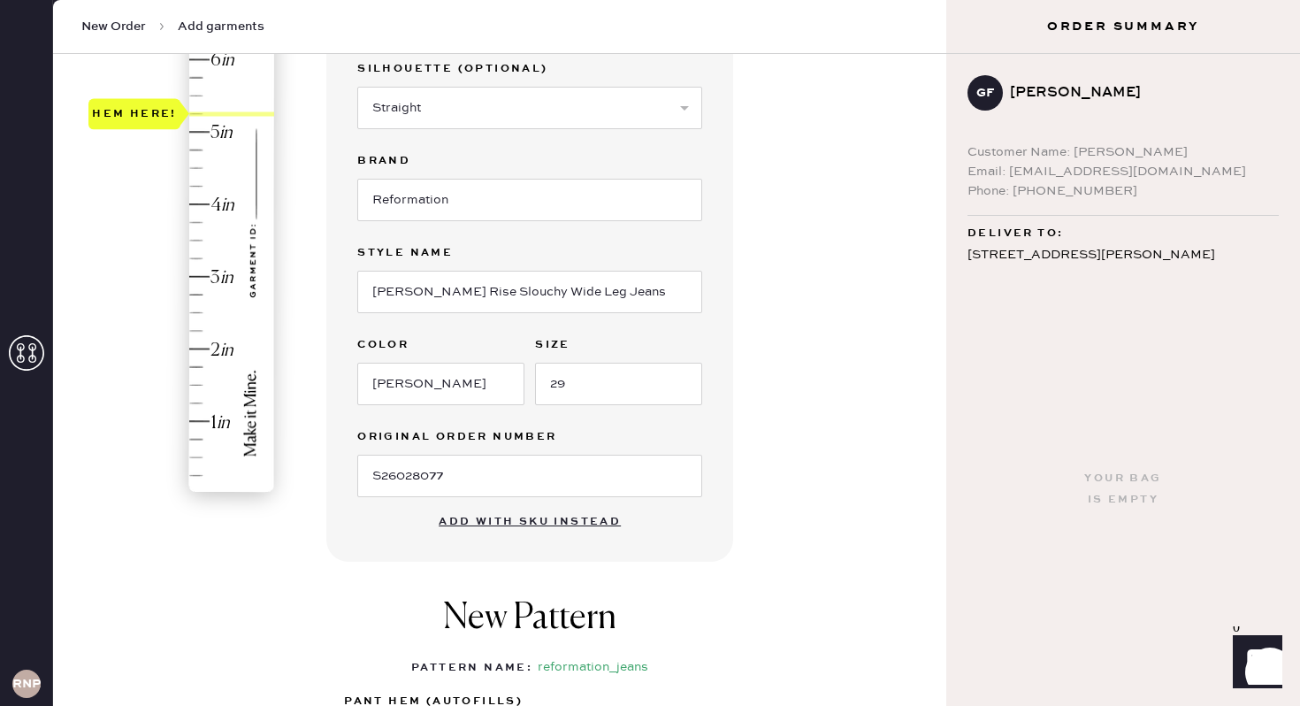
scroll to position [493, 0]
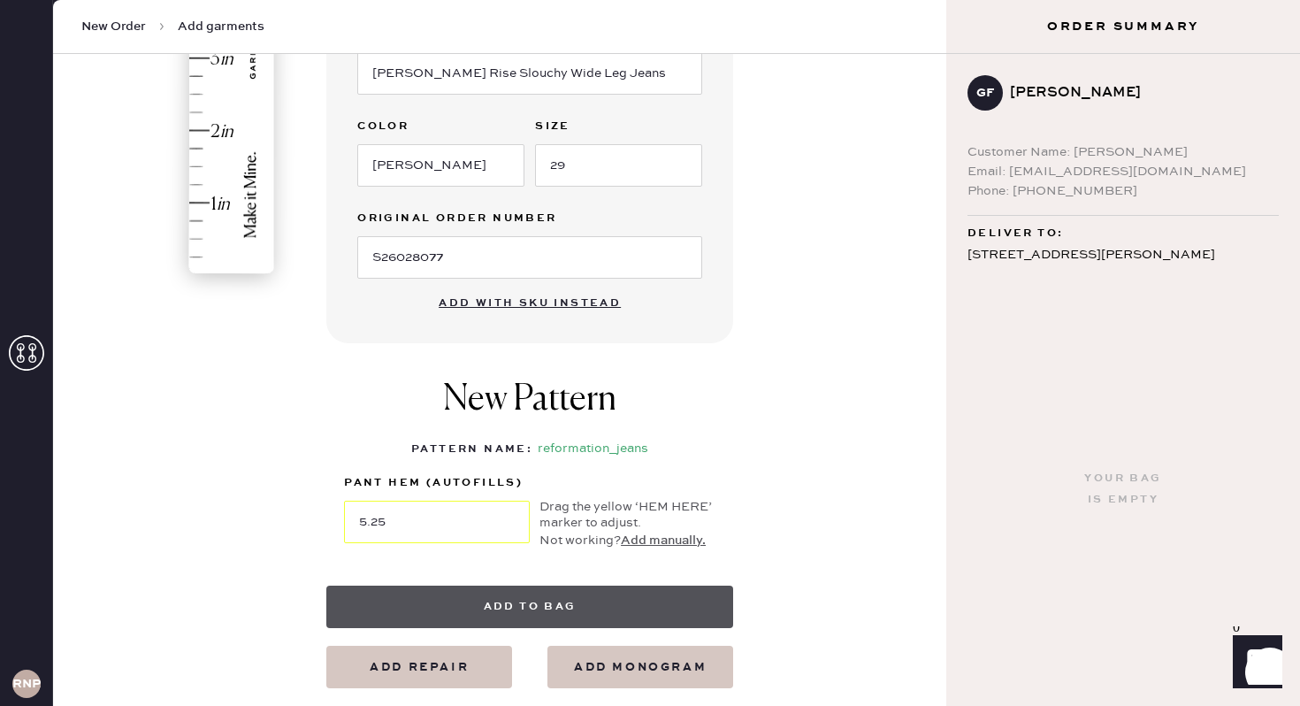
click at [532, 598] on button "Add to bag" at bounding box center [529, 607] width 407 height 42
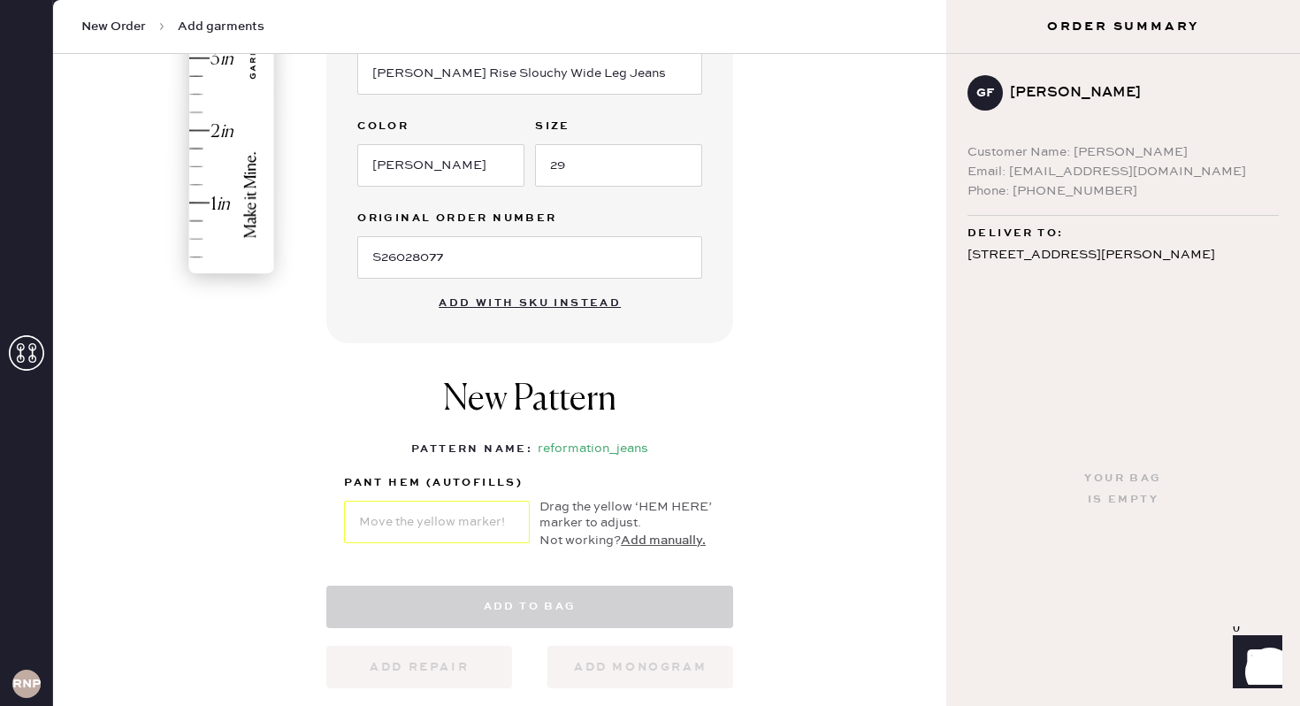
select select "2"
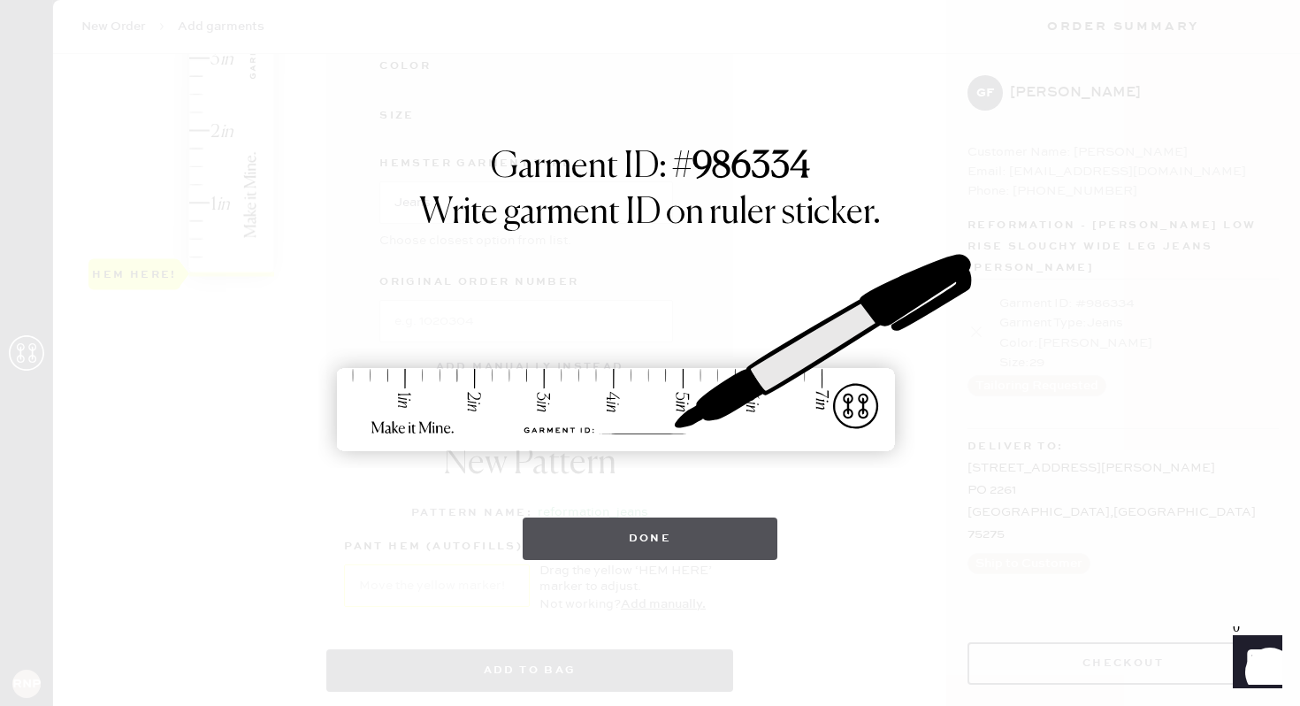
click at [589, 538] on button "Done" at bounding box center [651, 538] width 256 height 42
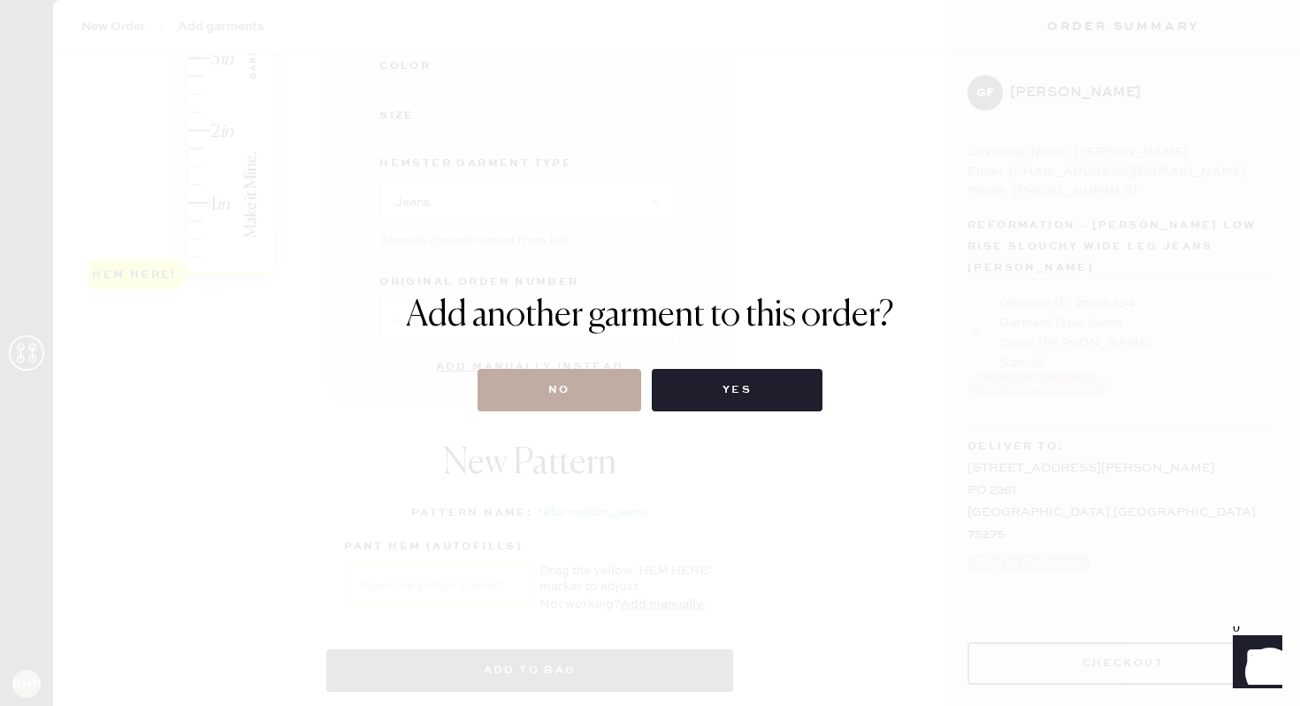
click at [595, 404] on button "No" at bounding box center [560, 390] width 164 height 42
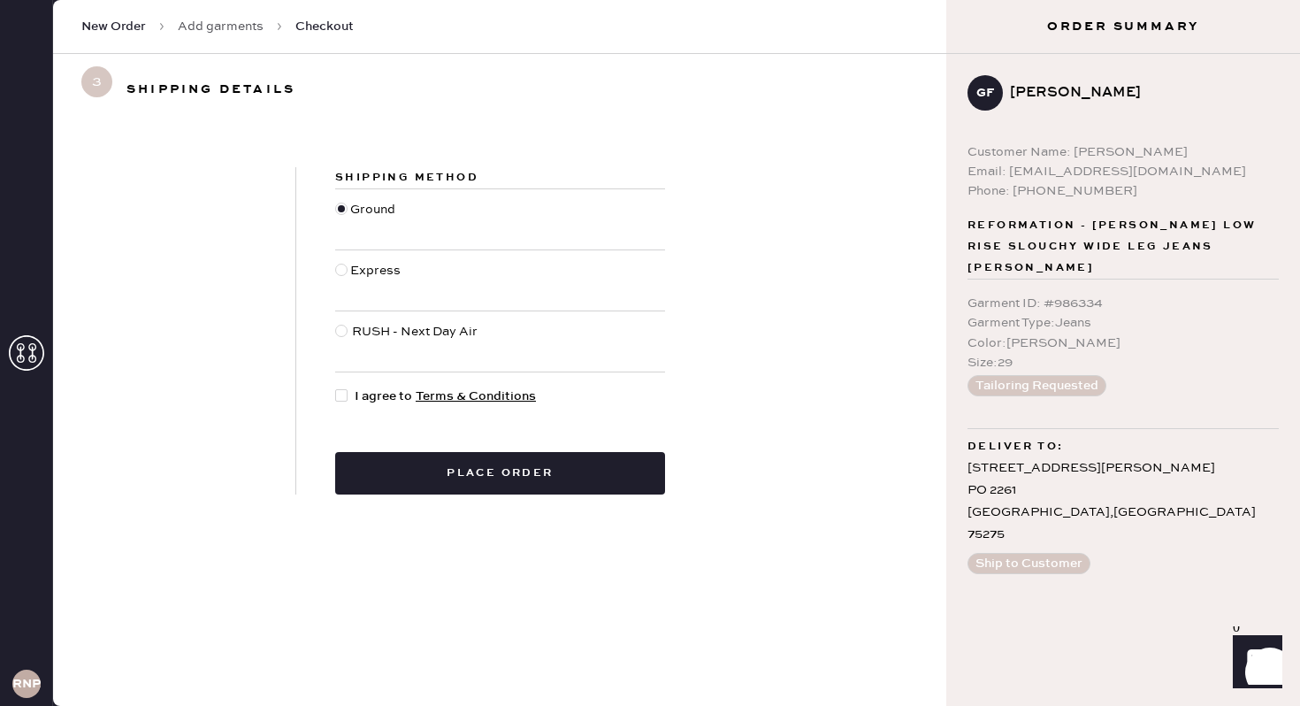
click at [348, 394] on div at bounding box center [344, 396] width 19 height 19
click at [336, 387] on input "I agree to Terms & Conditions" at bounding box center [335, 387] width 1 height 1
checkbox input "true"
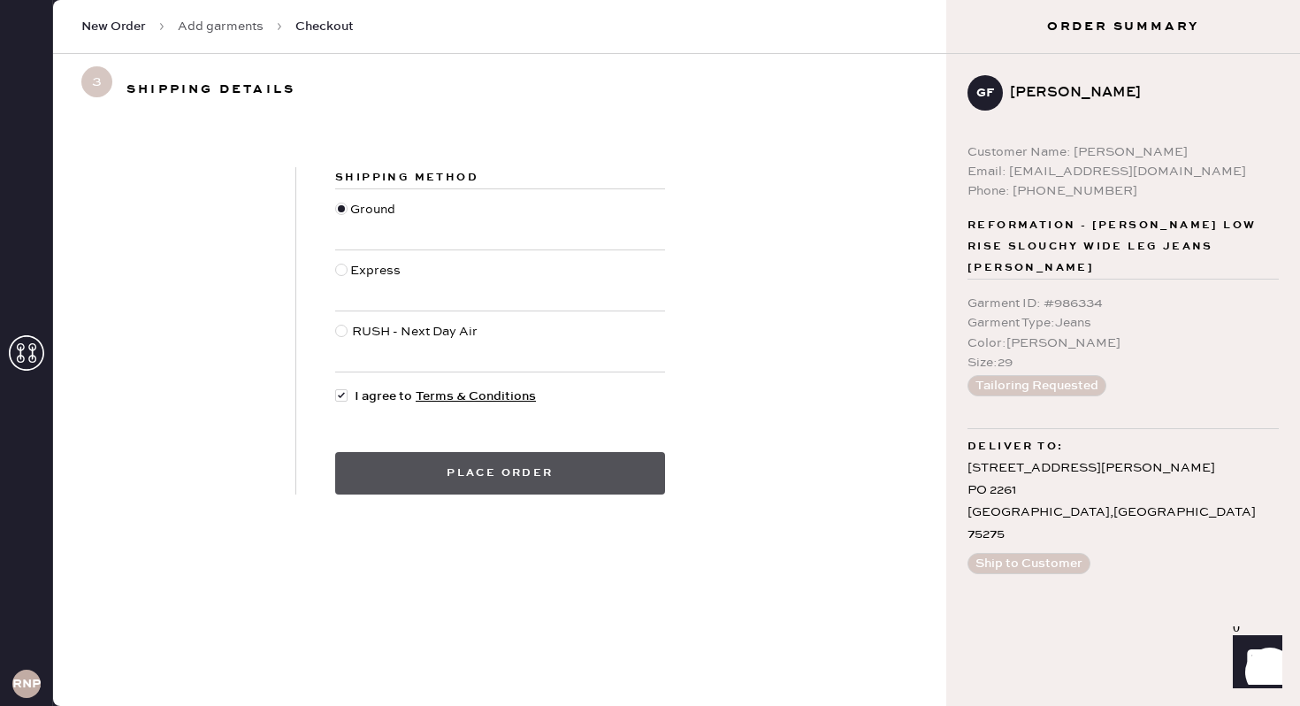
click at [456, 487] on button "Place order" at bounding box center [500, 473] width 330 height 42
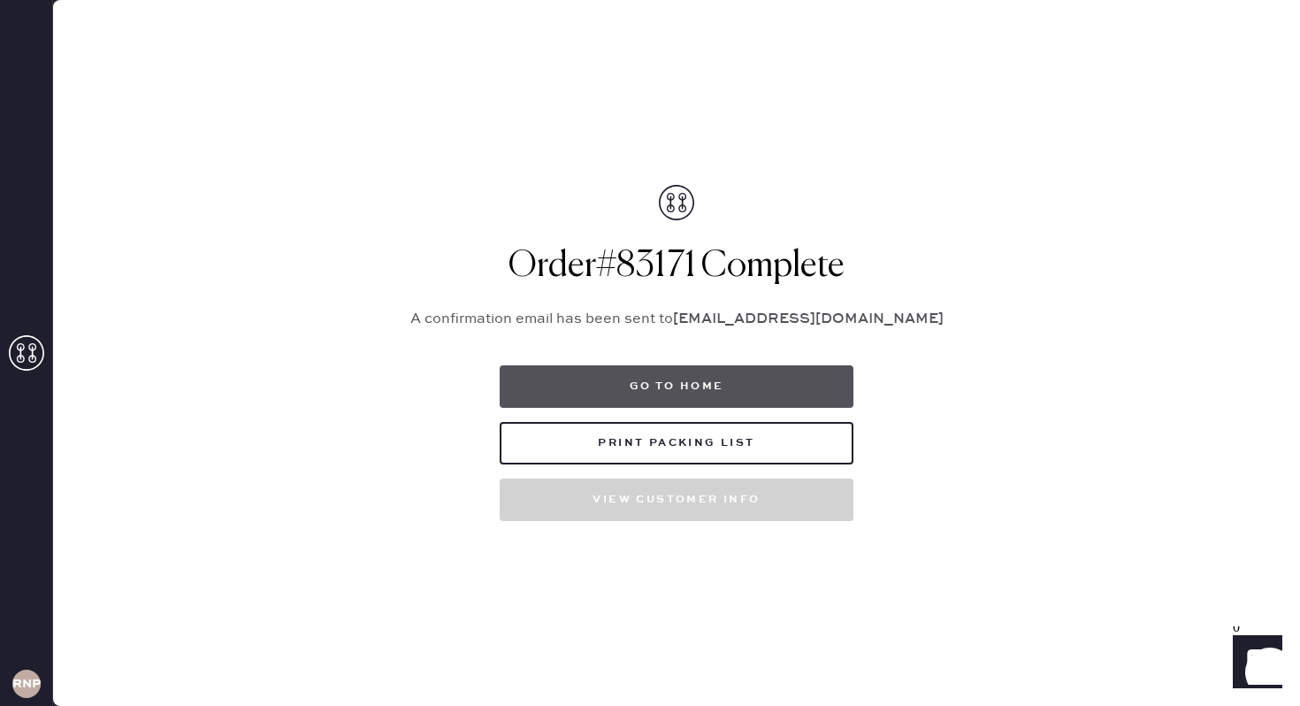
click at [650, 378] on button "Go to home" at bounding box center [677, 386] width 354 height 42
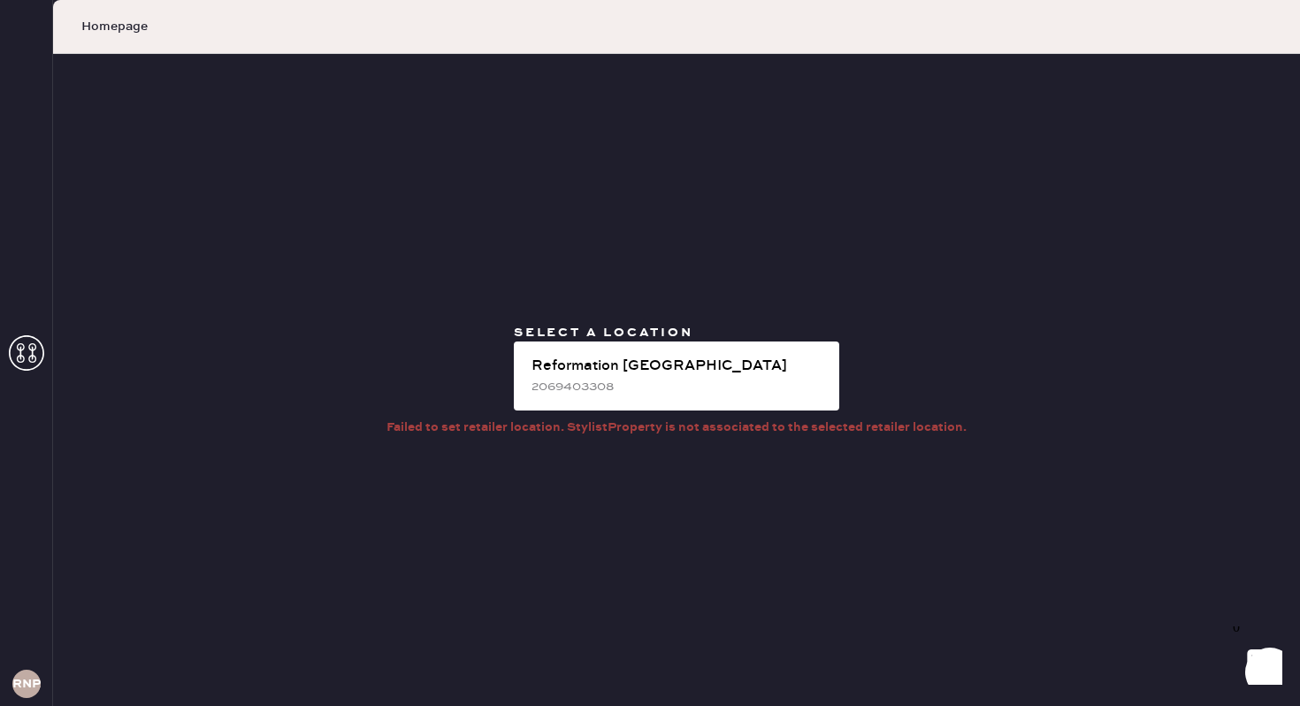
click at [650, 378] on div "2069403308" at bounding box center [679, 386] width 294 height 19
